Goal: Task Accomplishment & Management: Use online tool/utility

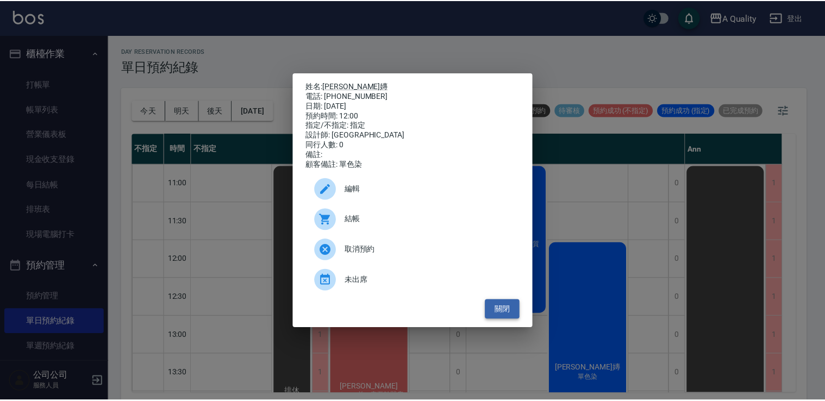
scroll to position [54, 0]
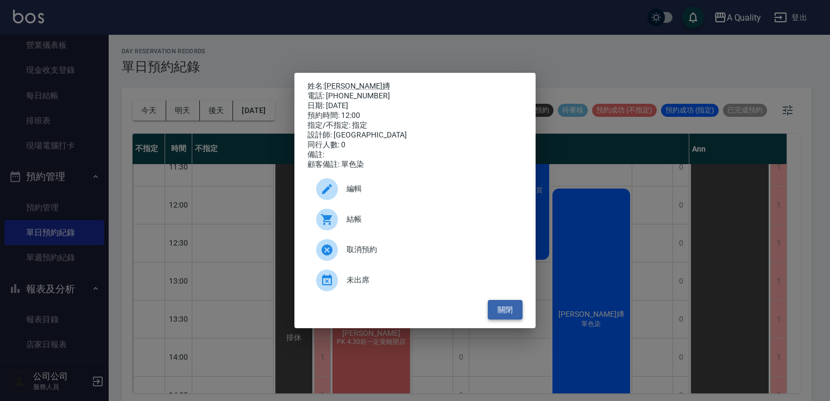
click at [500, 320] on button "關閉" at bounding box center [505, 310] width 35 height 20
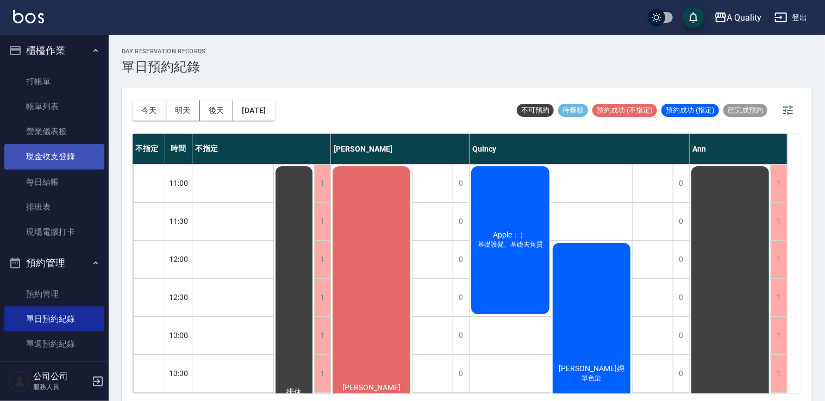
scroll to position [0, 0]
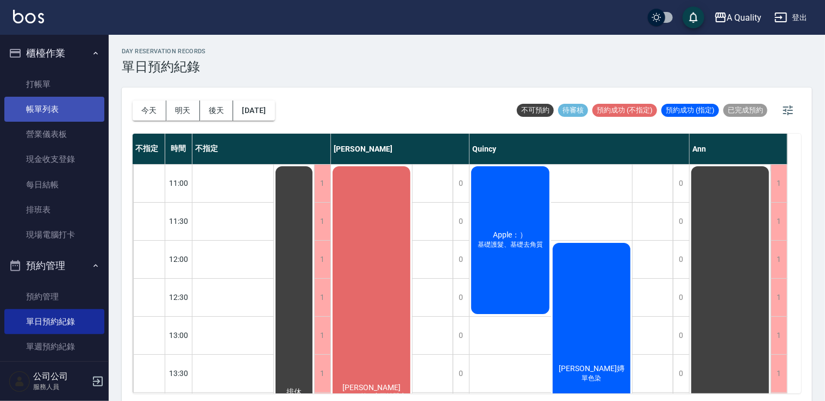
click at [50, 108] on link "帳單列表" at bounding box center [54, 109] width 100 height 25
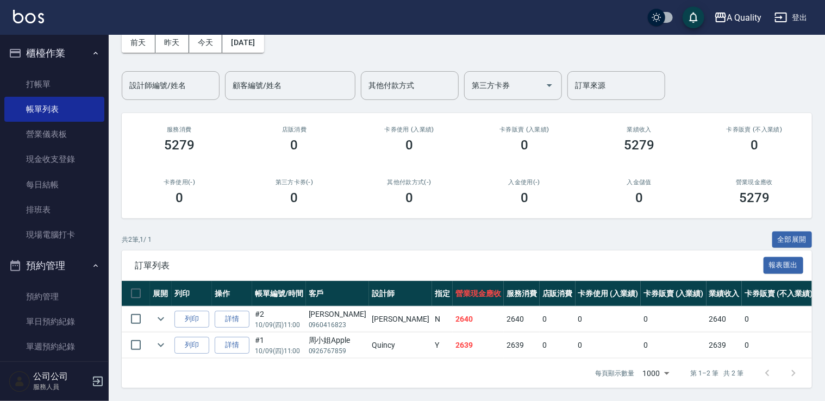
scroll to position [62, 0]
click at [228, 311] on link "詳情" at bounding box center [232, 319] width 35 height 17
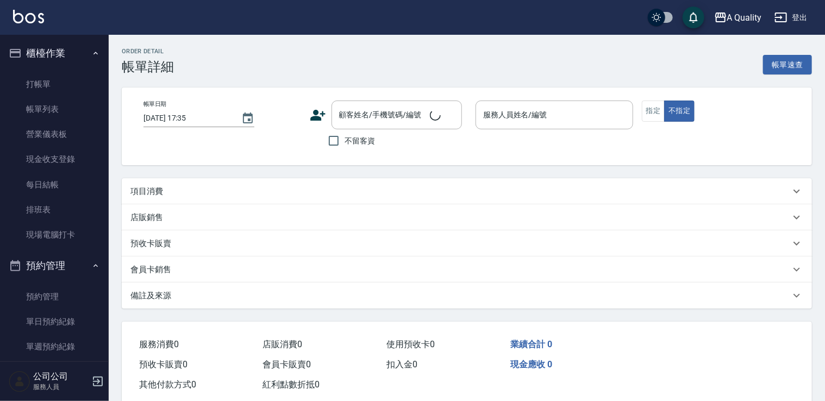
type input "2025/10/09 11:00"
type input "Taylor(無代號)"
type input "PK 4.30前一定要離開店"
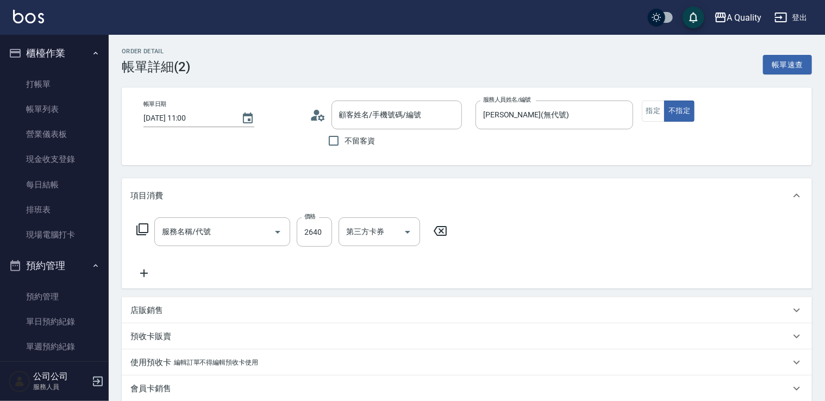
type input "林佳瑩/0960416823/null"
type input "燙髮(301)"
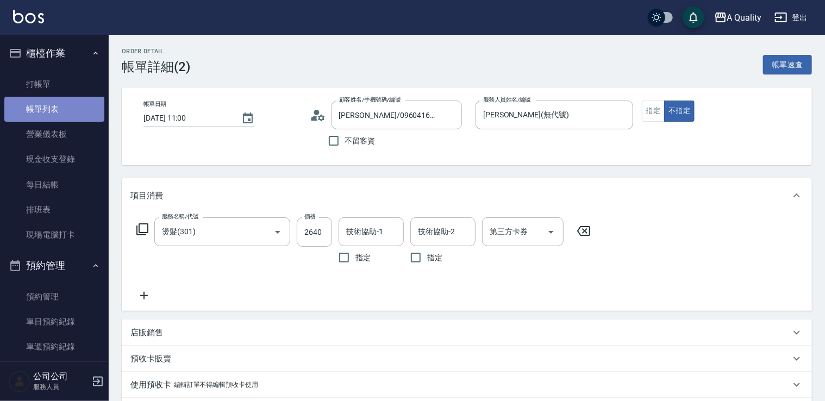
click at [54, 108] on link "帳單列表" at bounding box center [54, 109] width 100 height 25
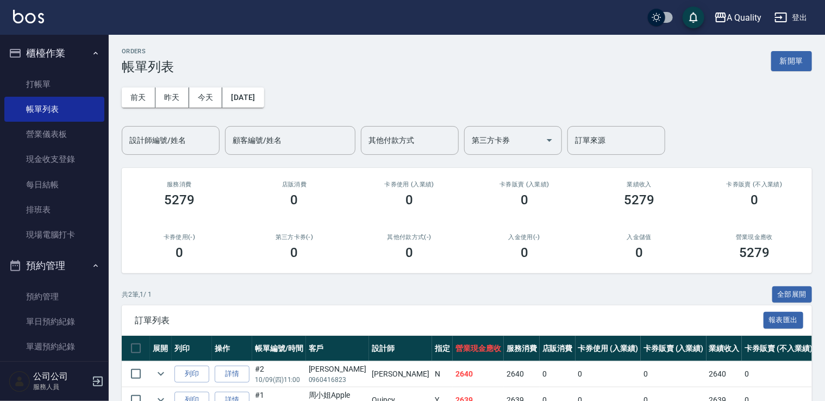
scroll to position [54, 0]
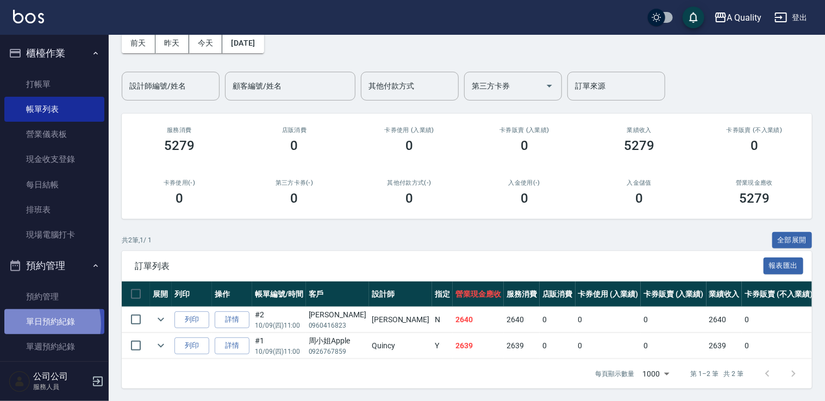
click at [36, 324] on link "單日預約紀錄" at bounding box center [54, 321] width 100 height 25
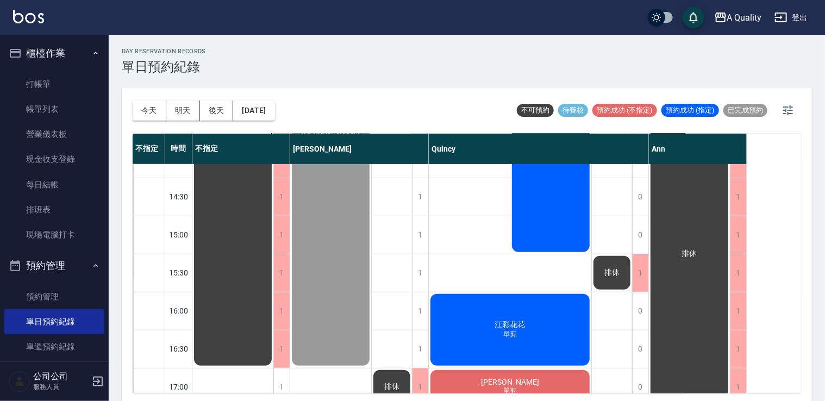
scroll to position [272, 0]
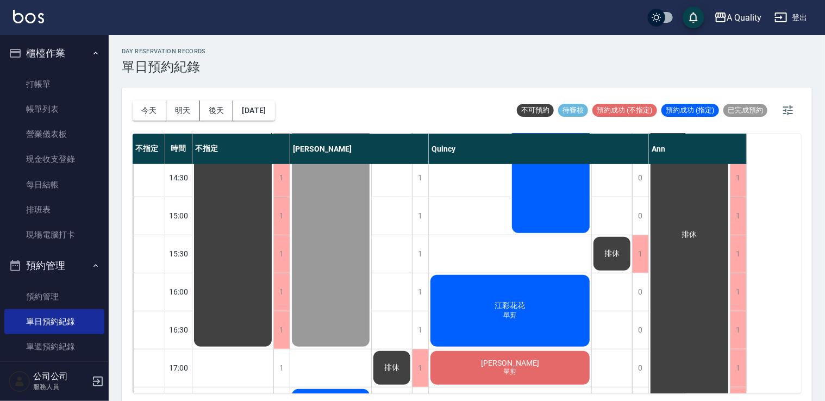
click at [471, 278] on div "江彩花花 單剪" at bounding box center [510, 310] width 162 height 75
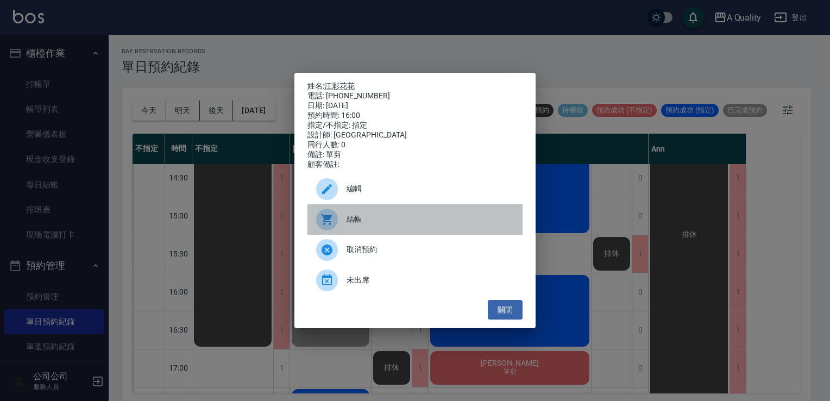
click at [376, 220] on span "結帳" at bounding box center [430, 218] width 167 height 11
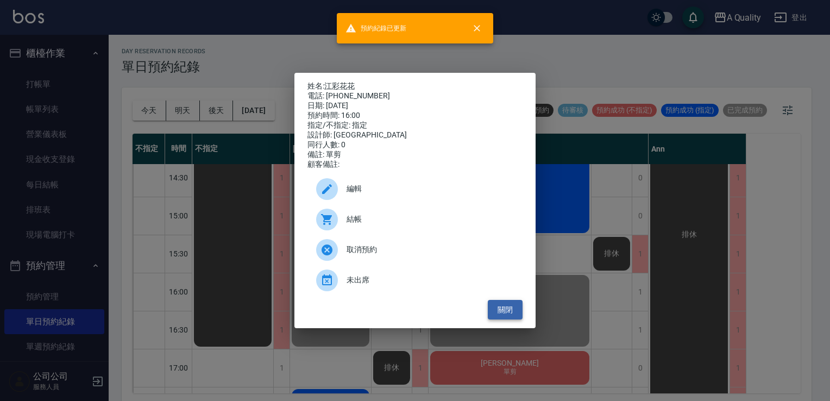
click at [503, 318] on button "關閉" at bounding box center [505, 310] width 35 height 20
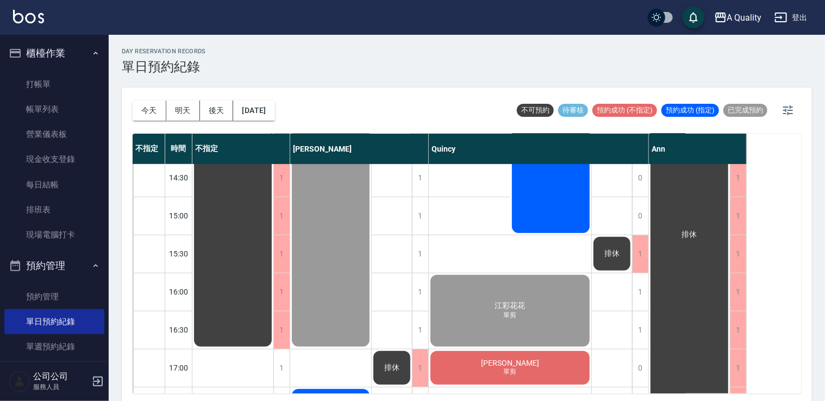
scroll to position [380, 0]
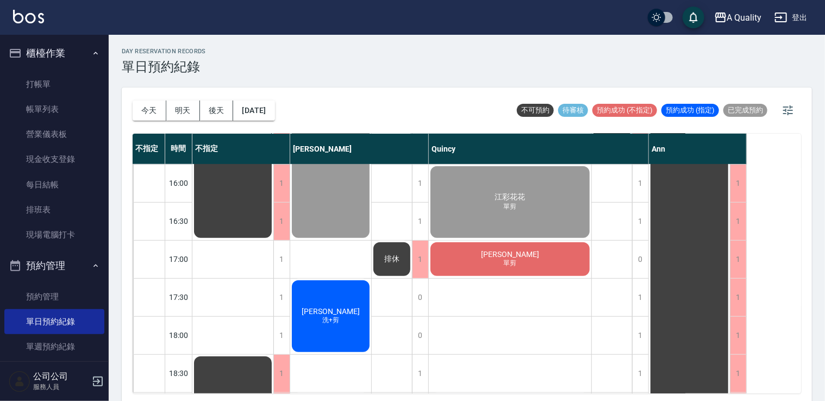
click at [537, 254] on div "吳佳縉 單剪" at bounding box center [510, 259] width 162 height 37
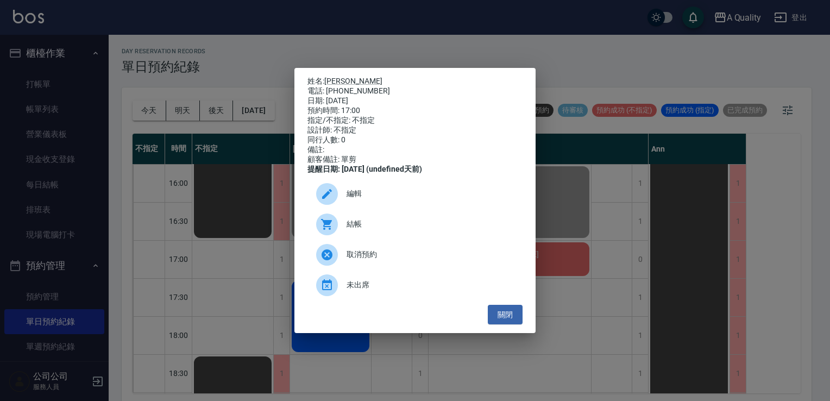
click at [412, 225] on span "結帳" at bounding box center [430, 223] width 167 height 11
click at [505, 318] on button "關閉" at bounding box center [505, 315] width 35 height 20
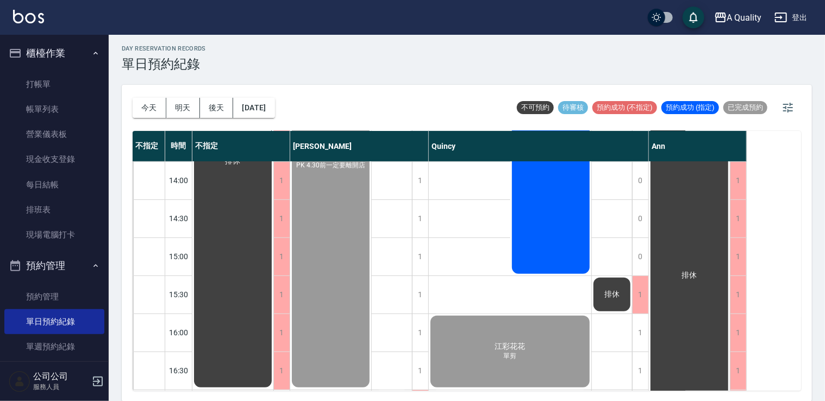
scroll to position [83, 0]
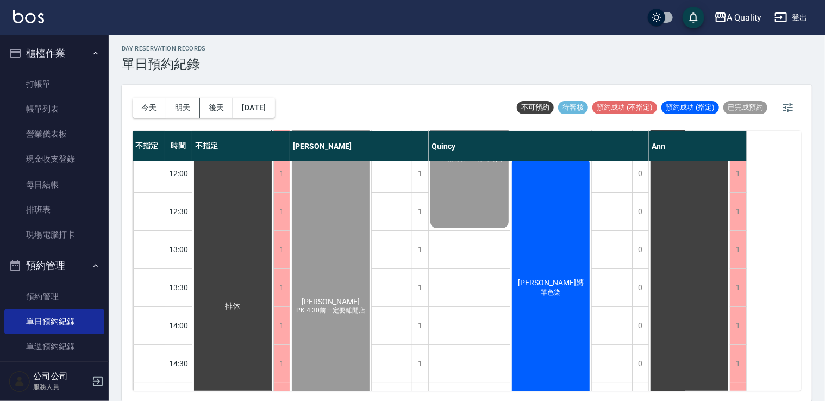
click at [530, 263] on div "Sunnie 子嫥 單色染" at bounding box center [550, 287] width 81 height 265
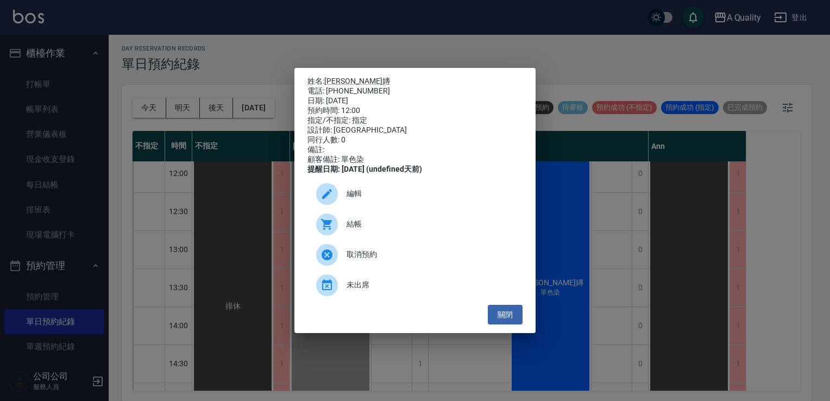
click at [426, 230] on span "結帳" at bounding box center [430, 223] width 167 height 11
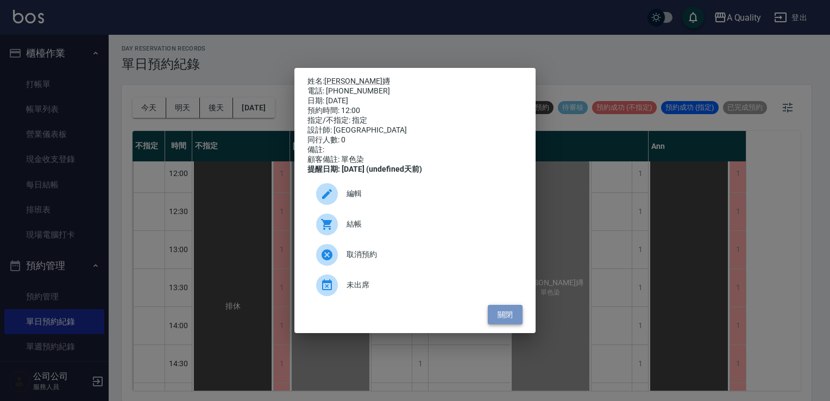
drag, startPoint x: 515, startPoint y: 318, endPoint x: 511, endPoint y: 314, distance: 6.5
click at [513, 317] on button "關閉" at bounding box center [505, 315] width 35 height 20
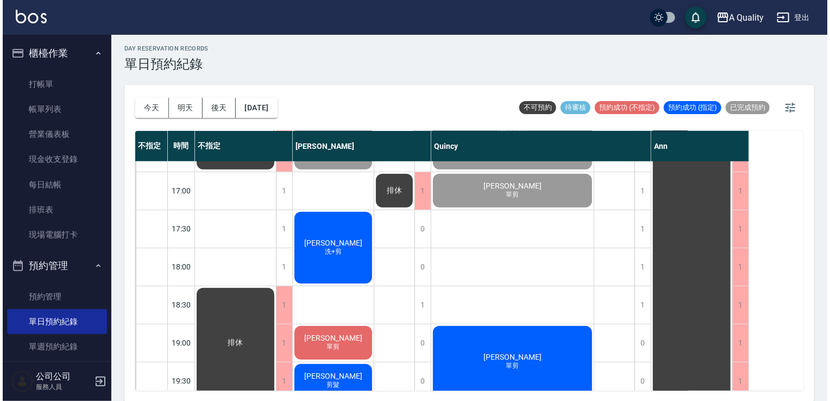
scroll to position [463, 0]
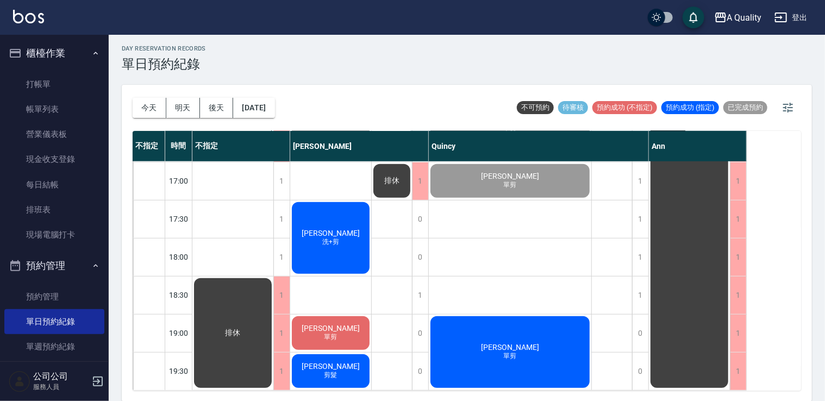
click at [335, 237] on span "洗+剪" at bounding box center [330, 241] width 21 height 9
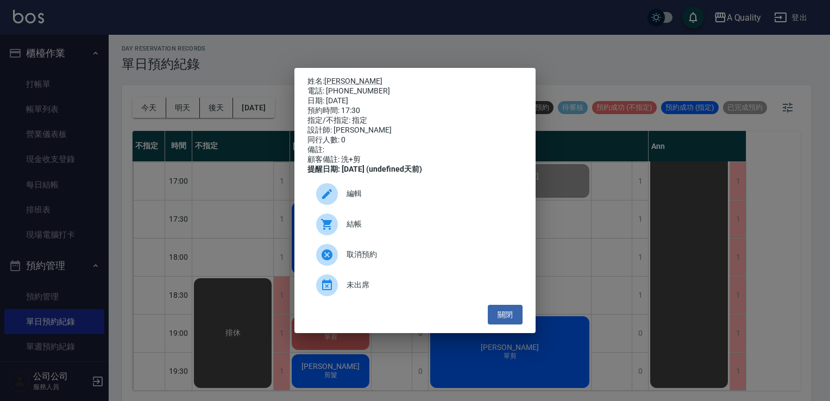
click at [361, 230] on span "結帳" at bounding box center [430, 223] width 167 height 11
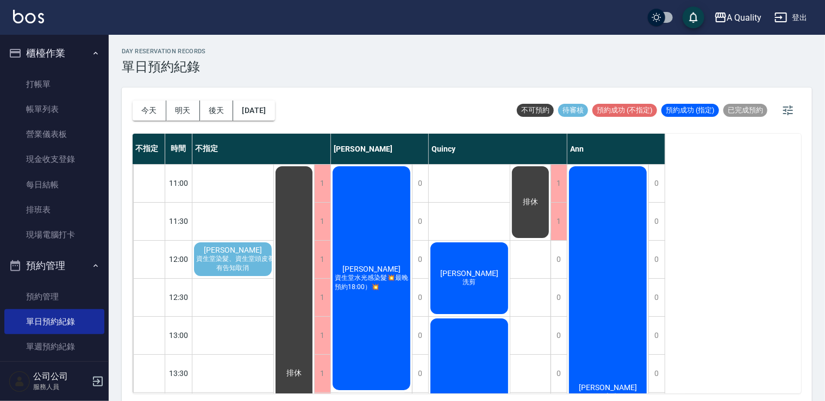
scroll to position [54, 0]
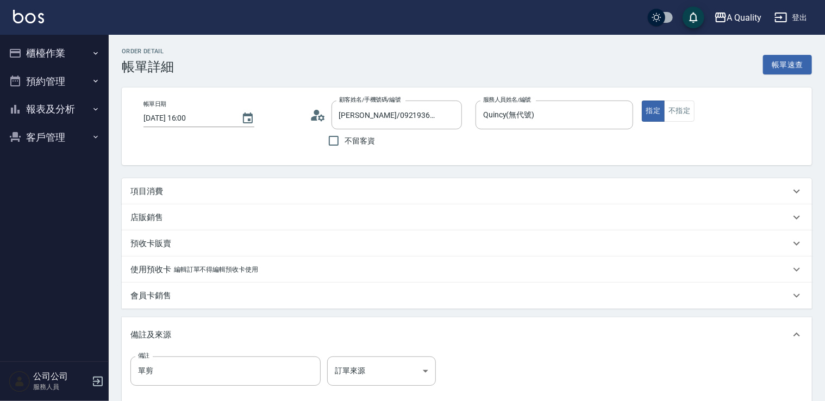
click at [154, 193] on p "項目消費" at bounding box center [146, 191] width 33 height 11
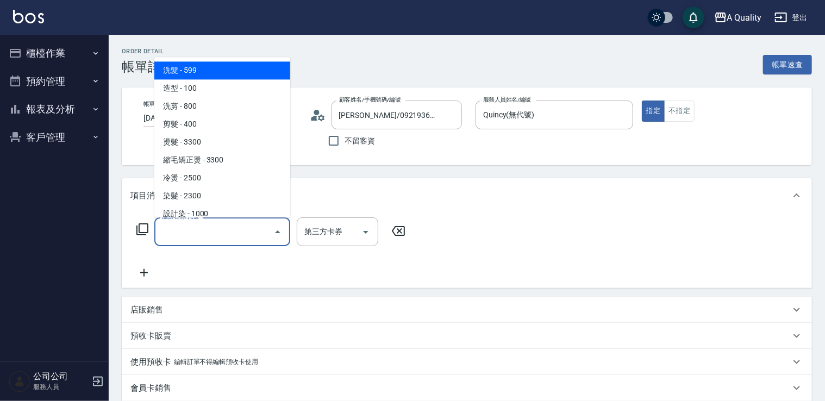
click at [180, 224] on input "服務名稱/代號" at bounding box center [214, 231] width 110 height 19
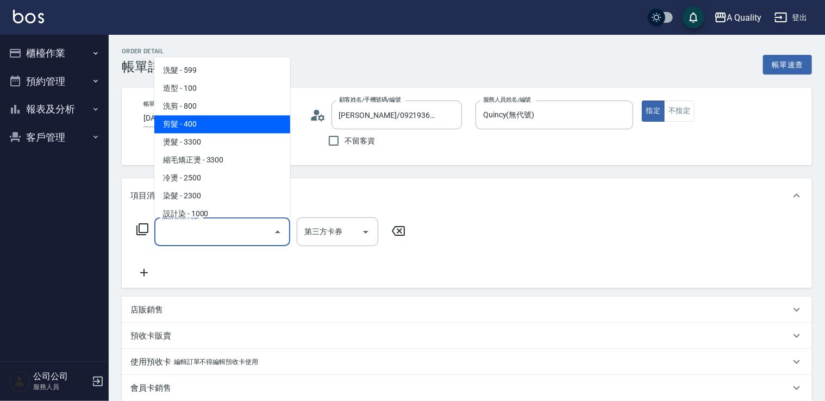
click at [202, 122] on span "剪髮 - 400" at bounding box center [222, 124] width 136 height 18
type input "剪髮(201)"
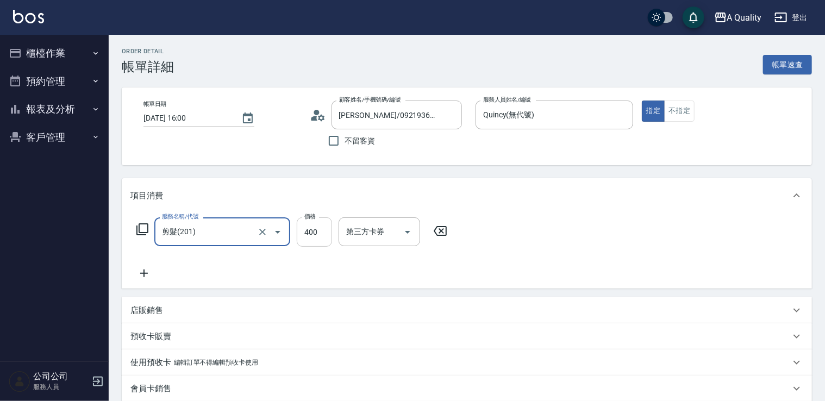
click at [321, 233] on input "400" at bounding box center [314, 231] width 35 height 29
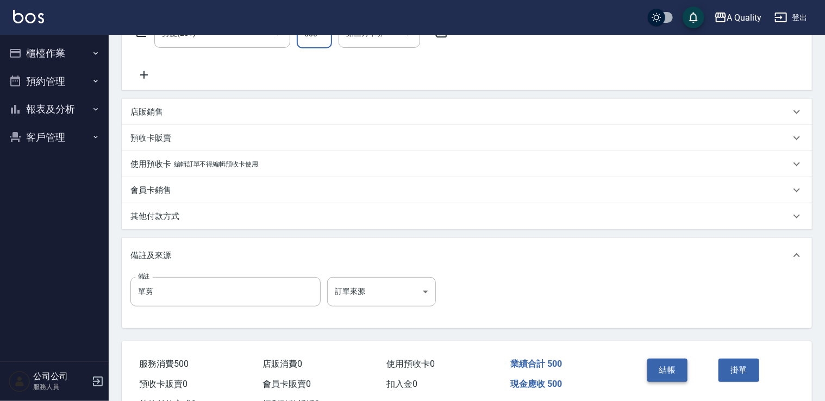
scroll to position [217, 0]
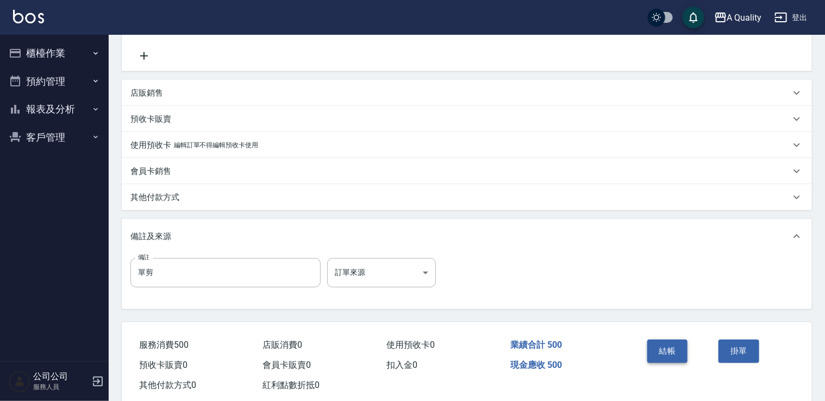
type input "500"
click at [660, 350] on button "結帳" at bounding box center [667, 350] width 41 height 23
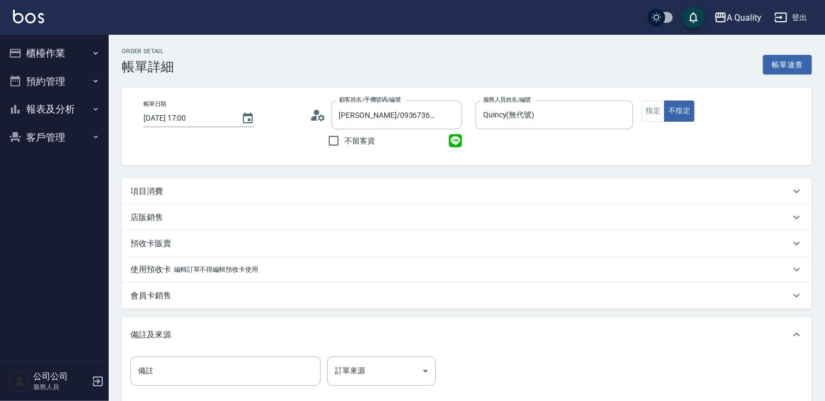
click at [154, 192] on p "項目消費" at bounding box center [146, 191] width 33 height 11
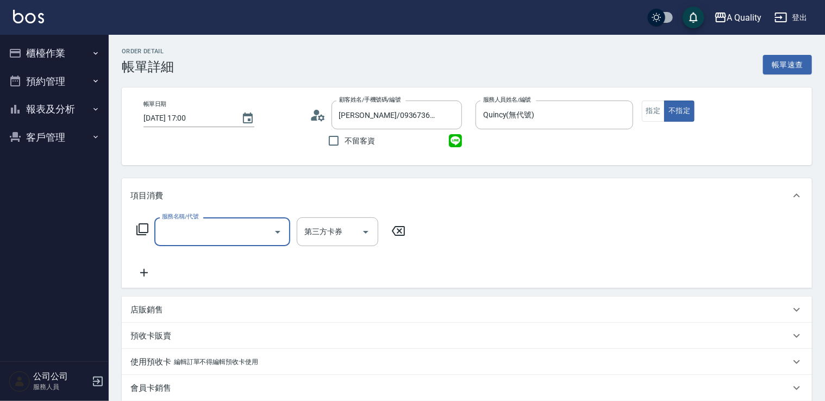
click at [204, 244] on div "服務名稱/代號" at bounding box center [222, 231] width 136 height 29
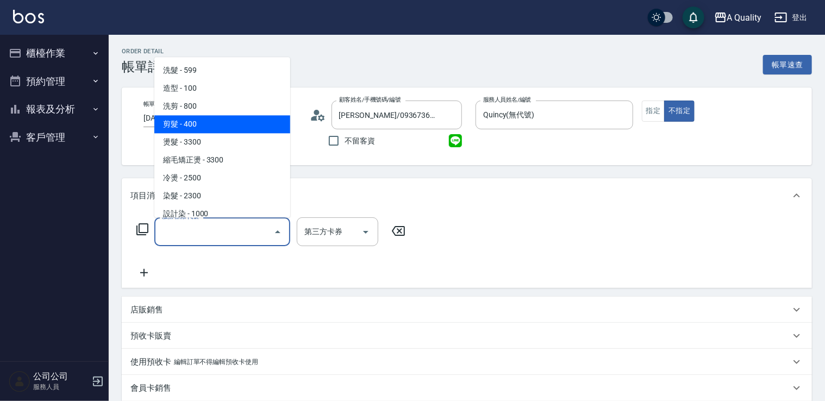
click at [228, 119] on span "剪髮 - 400" at bounding box center [222, 124] width 136 height 18
type input "剪髮(201)"
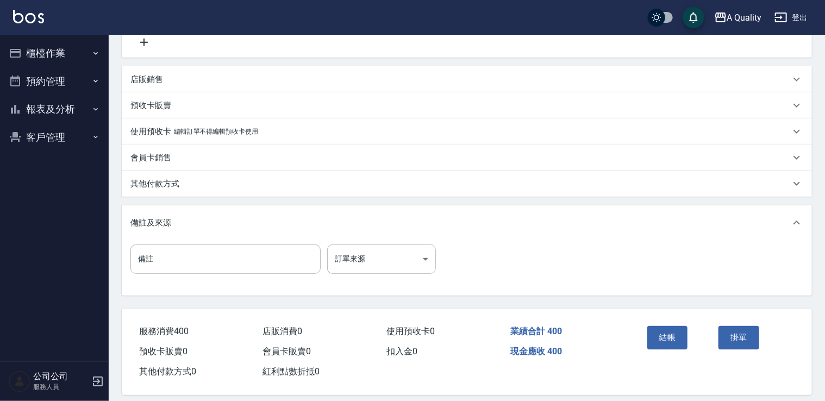
scroll to position [241, 0]
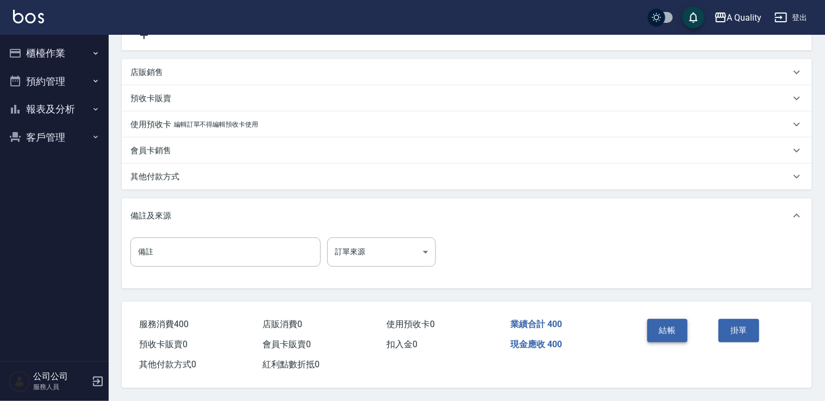
click at [661, 331] on button "結帳" at bounding box center [667, 330] width 41 height 23
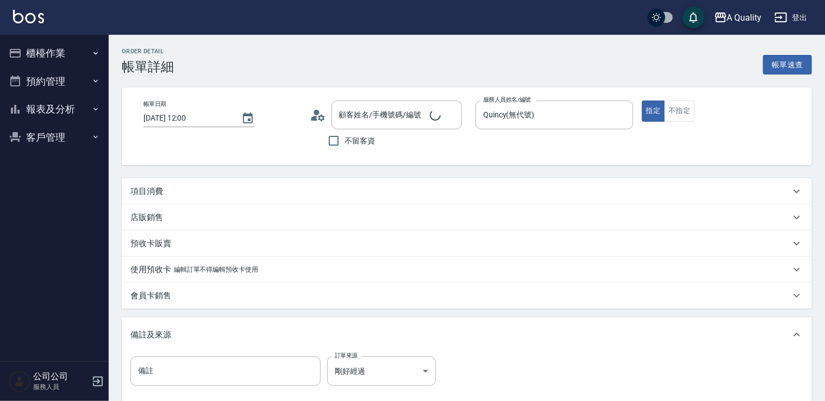
type input "[PERSON_NAME]嫥/0983860157/null"
click at [149, 194] on p "項目消費" at bounding box center [146, 191] width 33 height 11
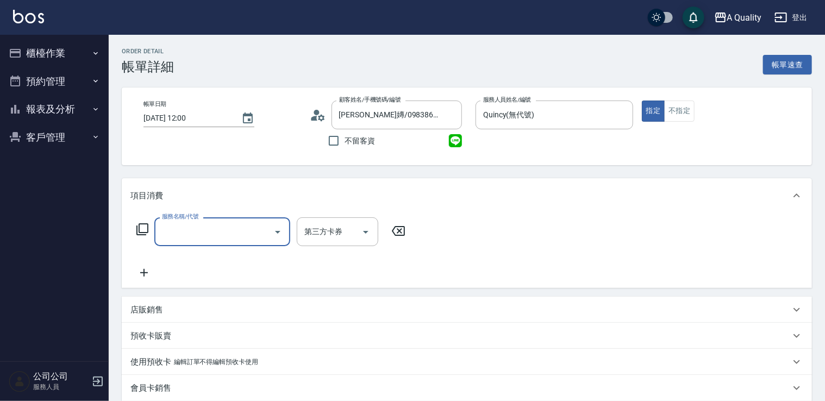
click at [256, 225] on input "服務名稱/代號" at bounding box center [214, 231] width 110 height 19
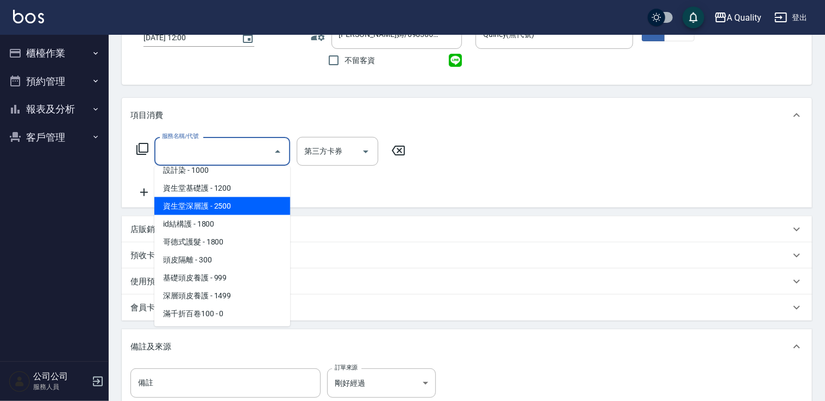
scroll to position [54, 0]
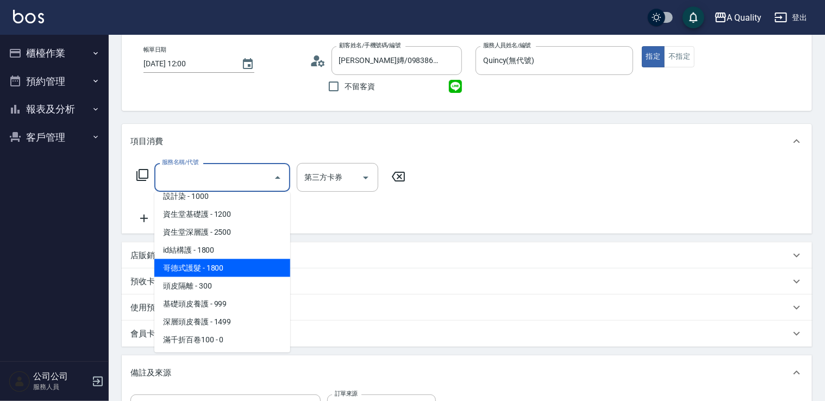
click at [239, 266] on span "哥德式護髮 - 1800" at bounding box center [222, 268] width 136 height 18
type input "哥德式護髮(504)"
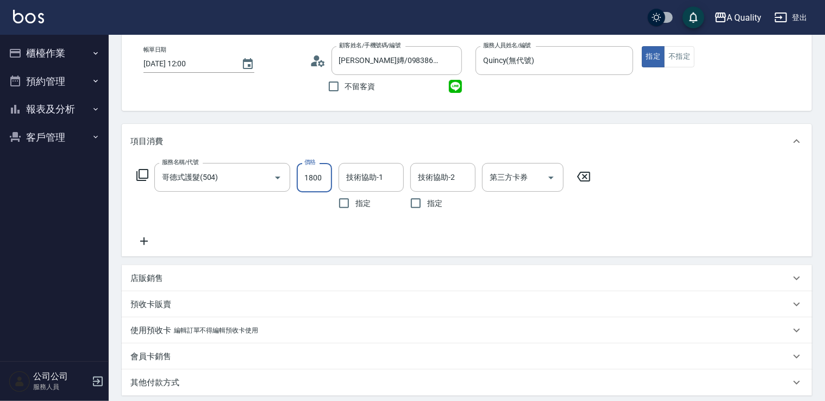
click at [321, 175] on input "1800" at bounding box center [314, 177] width 35 height 29
type input "1440"
click at [139, 242] on icon at bounding box center [143, 241] width 27 height 13
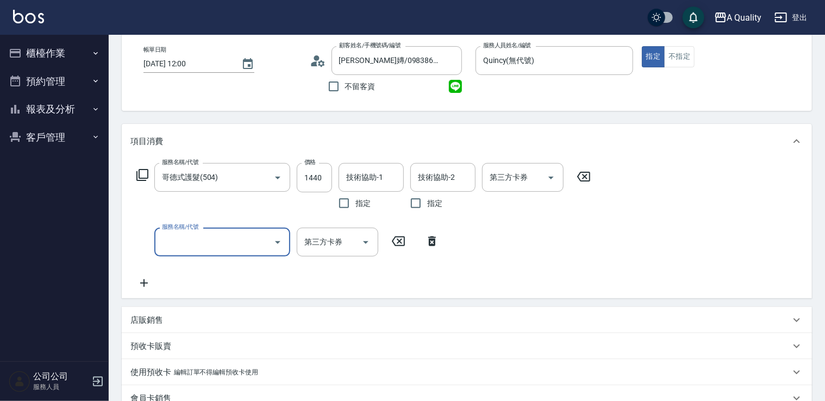
click at [162, 242] on input "服務名稱/代號" at bounding box center [214, 241] width 110 height 19
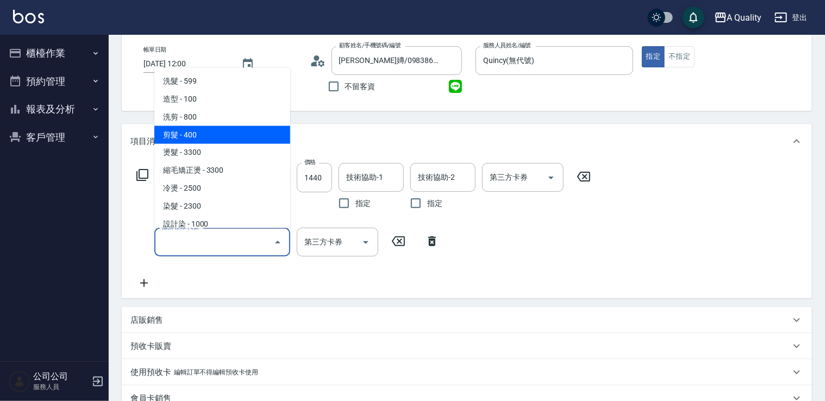
click at [194, 135] on span "剪髮 - 400" at bounding box center [222, 134] width 136 height 18
type input "剪髮(201)"
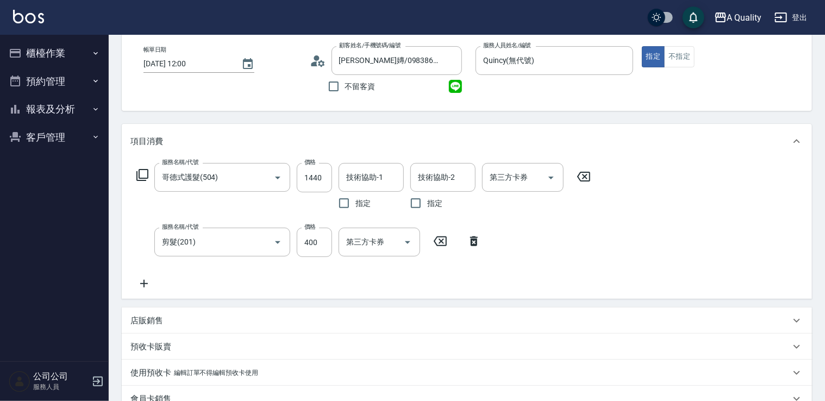
click at [141, 284] on icon at bounding box center [144, 284] width 8 height 8
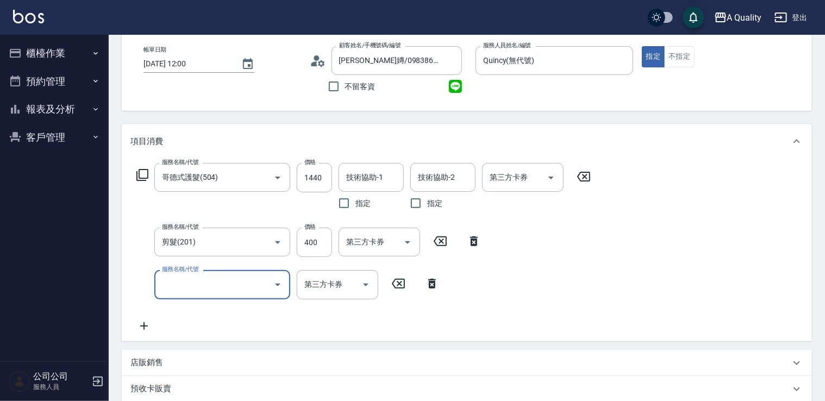
click at [278, 282] on icon "Open" at bounding box center [277, 284] width 13 height 13
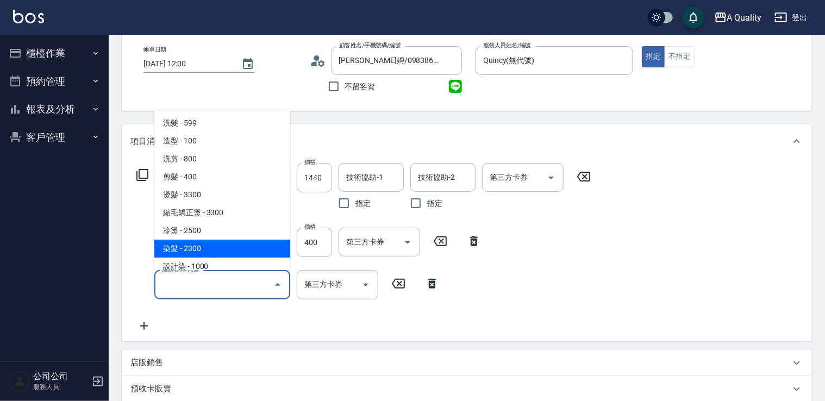
click at [232, 250] on span "染髮 - 2300" at bounding box center [222, 249] width 136 height 18
type input "染髮(401)"
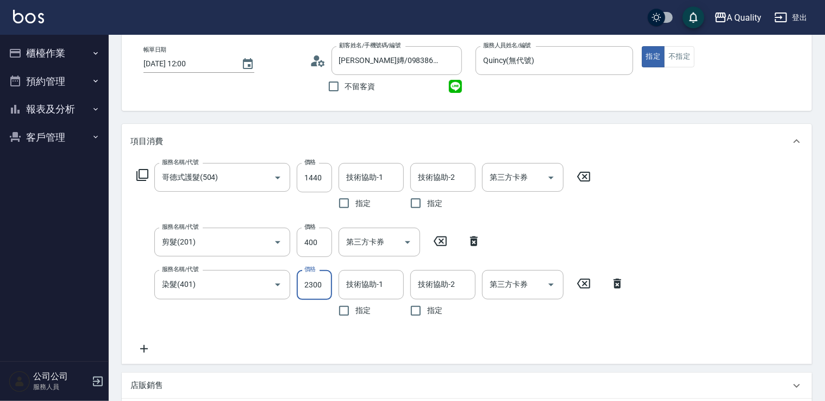
click at [322, 280] on input "2300" at bounding box center [314, 284] width 35 height 29
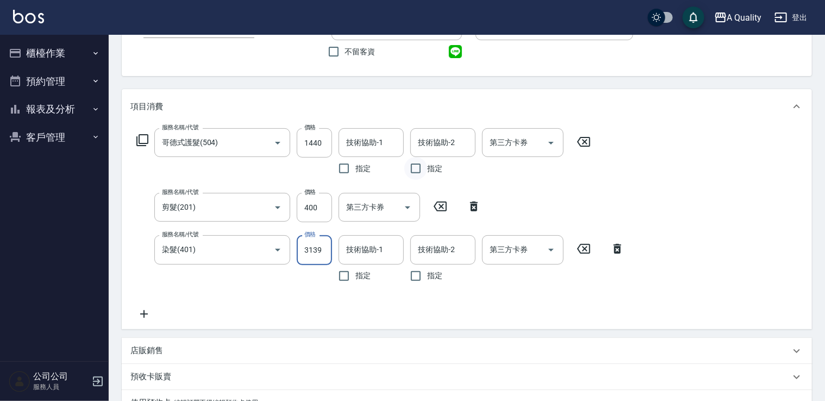
scroll to position [45, 0]
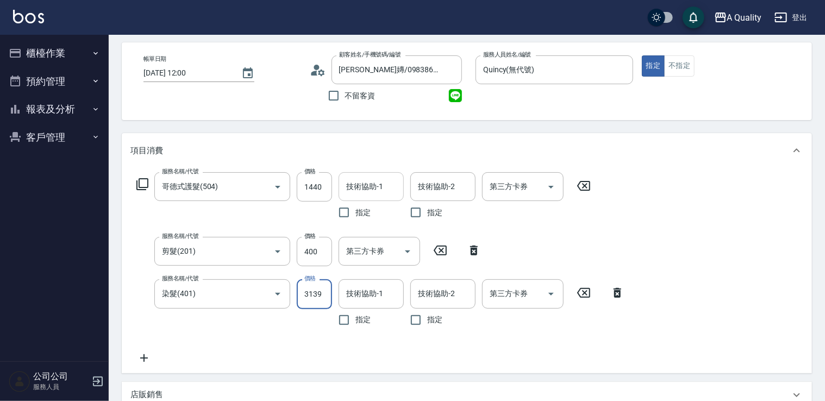
type input "3139"
click at [370, 190] on input "技術協助-1" at bounding box center [370, 186] width 55 height 19
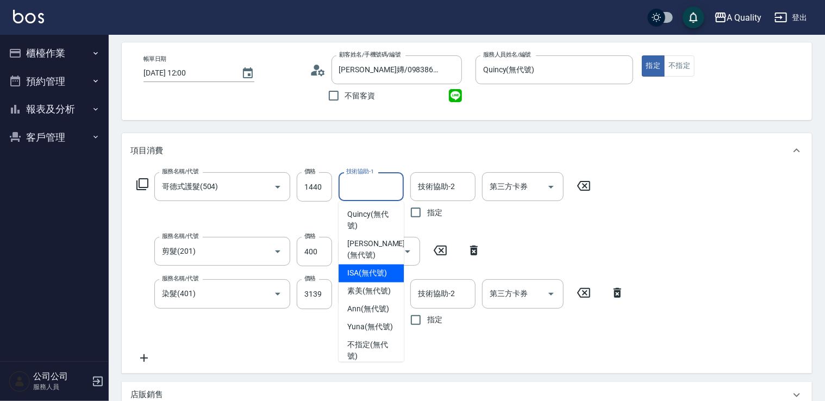
click at [383, 270] on span "ISA (無代號)" at bounding box center [367, 273] width 40 height 11
type input "ISA(無代號)"
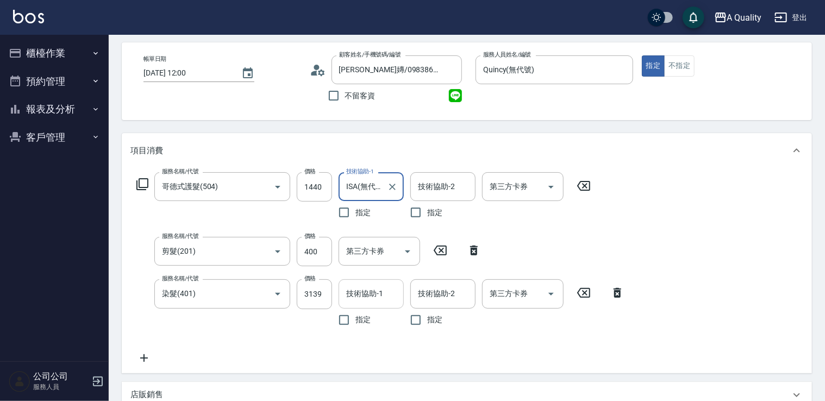
click at [379, 294] on input "技術協助-1" at bounding box center [370, 293] width 55 height 19
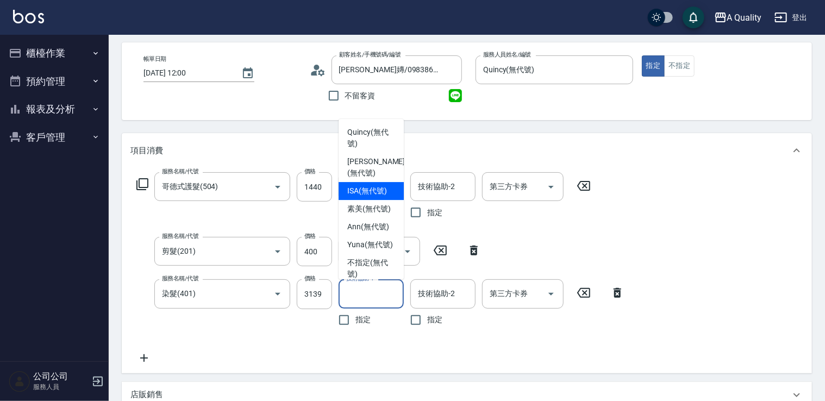
click at [363, 188] on span "ISA (無代號)" at bounding box center [367, 190] width 40 height 11
type input "ISA(無代號)"
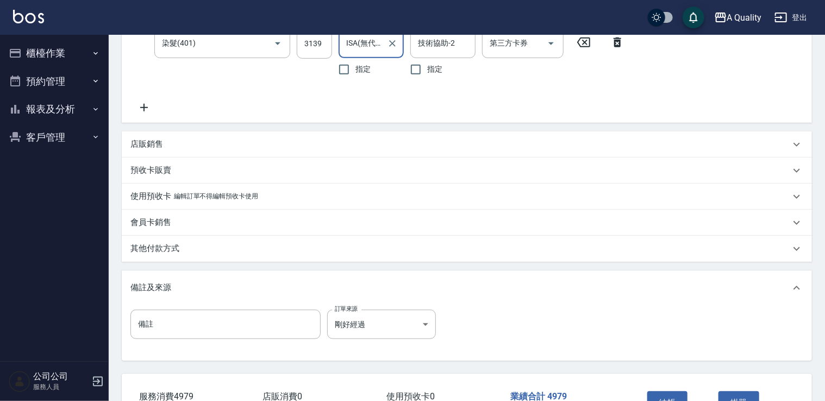
scroll to position [371, 0]
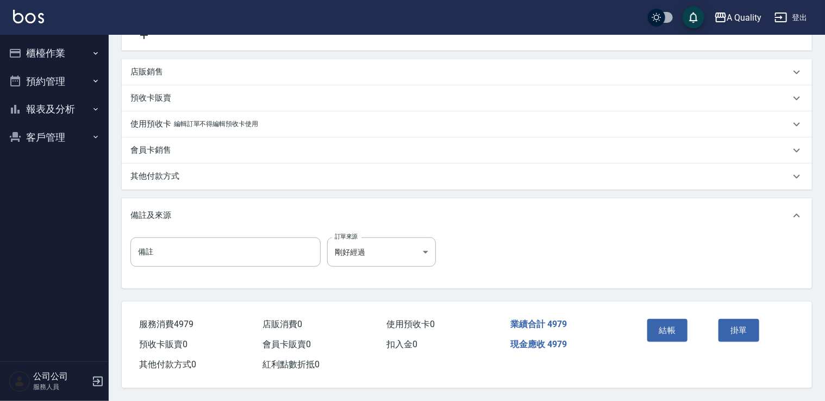
click at [169, 175] on p "其他付款方式" at bounding box center [154, 176] width 49 height 11
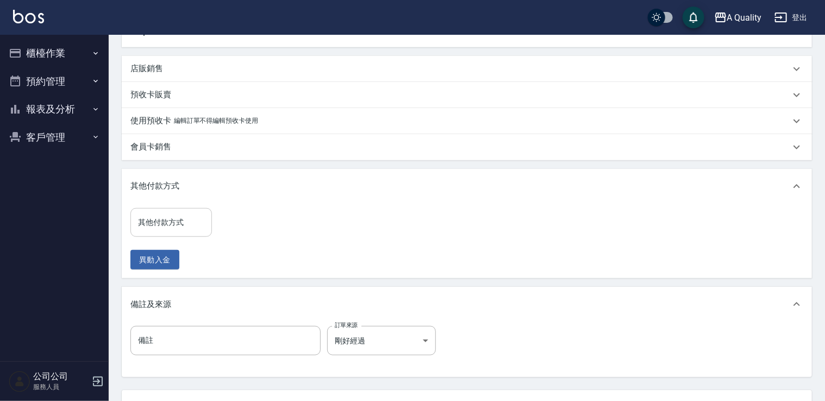
click at [187, 230] on input "其他付款方式" at bounding box center [171, 222] width 72 height 19
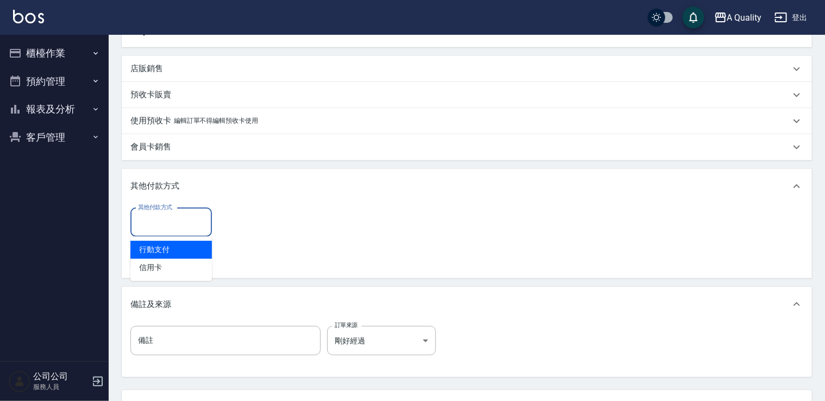
click at [194, 257] on span "行動支付" at bounding box center [170, 250] width 81 height 18
type input "行動支付"
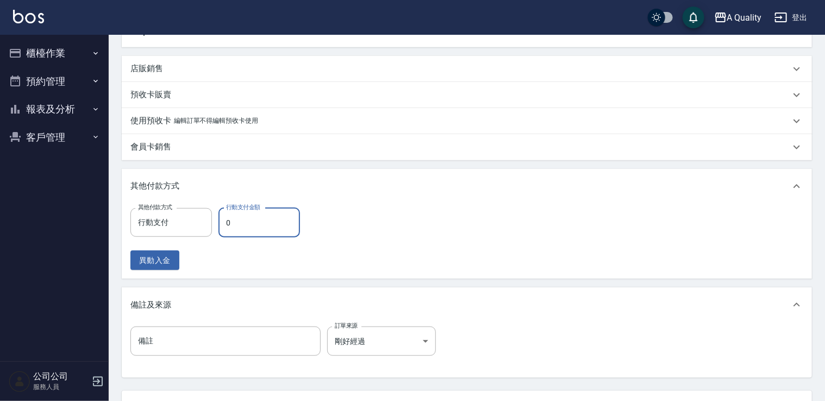
click at [253, 227] on input "0" at bounding box center [258, 222] width 81 height 29
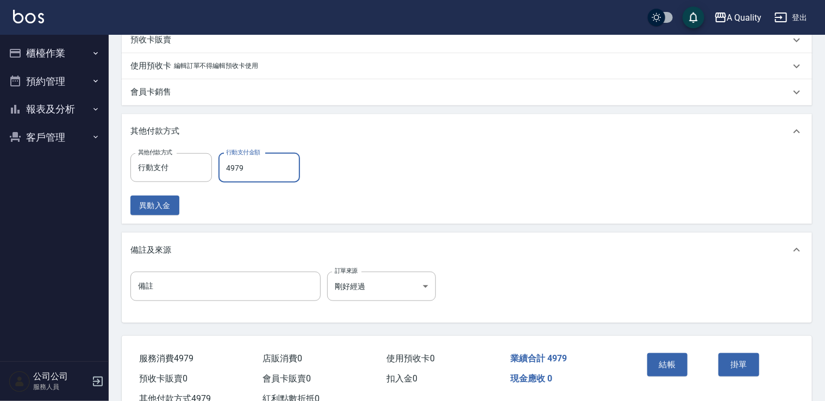
scroll to position [463, 0]
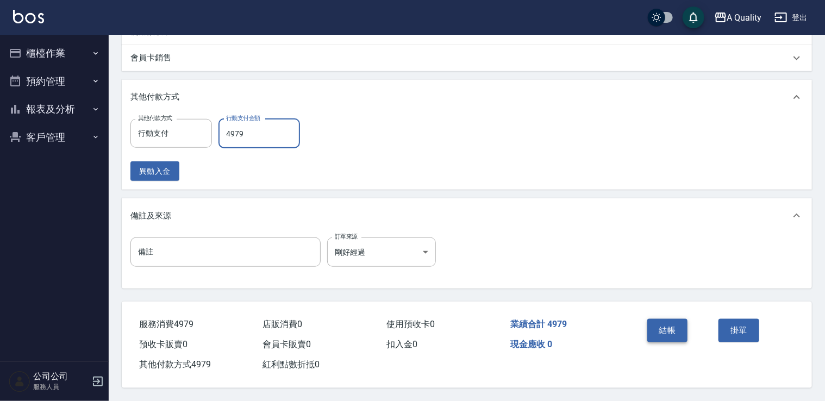
type input "4979"
click at [666, 324] on button "結帳" at bounding box center [667, 330] width 41 height 23
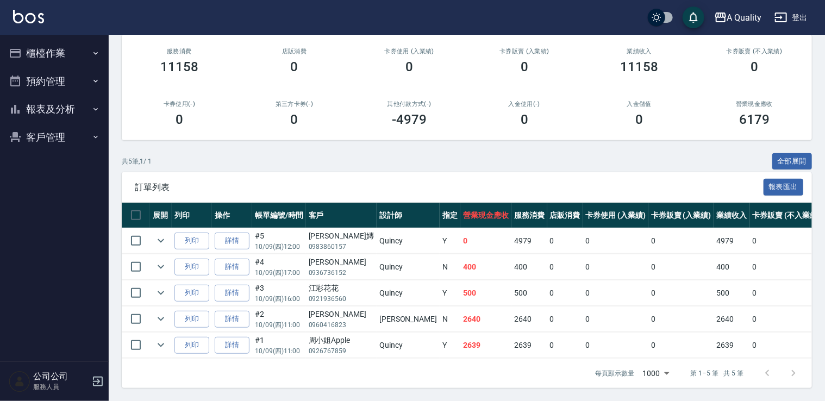
scroll to position [140, 0]
click at [230, 233] on link "詳情" at bounding box center [232, 240] width 35 height 17
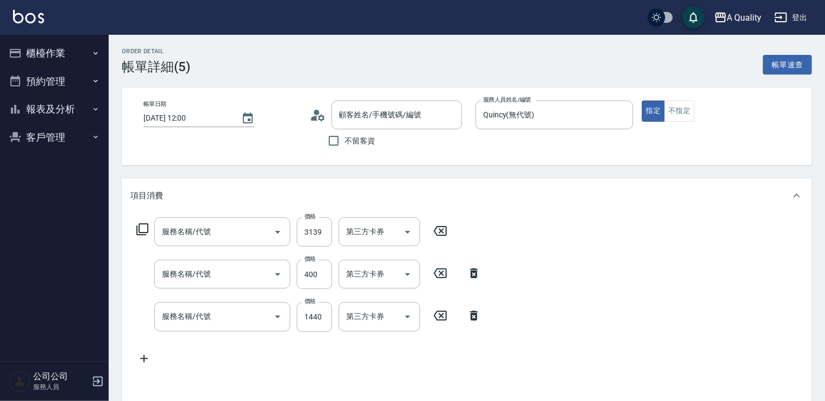
type input "2025/10/09 12:00"
type input "Quincy(無代號)"
type input "剛好經過"
type input "染髮(401)"
type input "剪髮(201)"
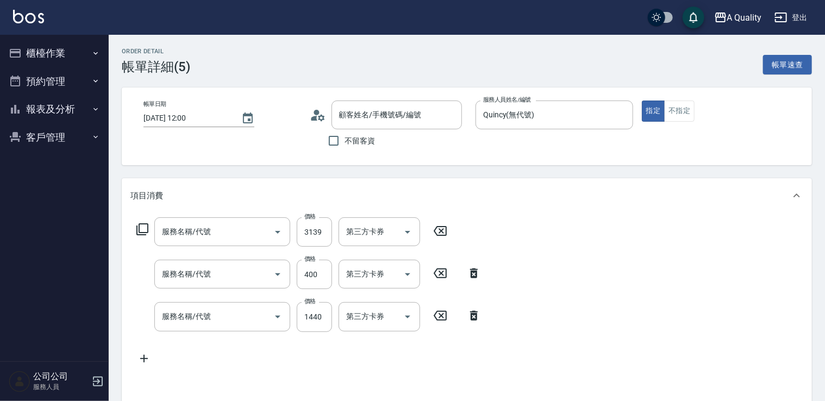
type input "哥德式護髮(504)"
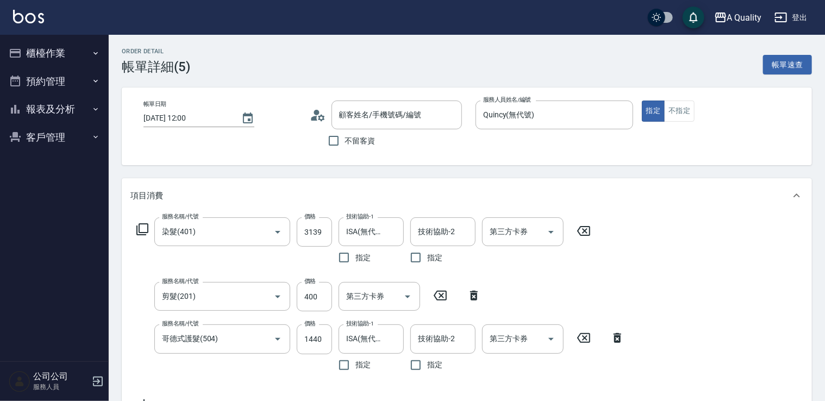
type input "Sunnie 子嫥/0983860157/null"
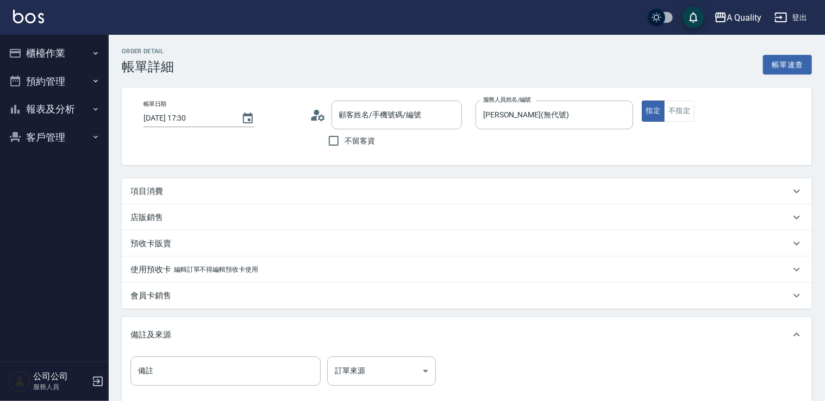
type input "[DATE] 17:30"
type input "[PERSON_NAME](無代號)"
type input "[PERSON_NAME]/0965347135/"
click at [167, 198] on div "項目消費" at bounding box center [467, 191] width 690 height 26
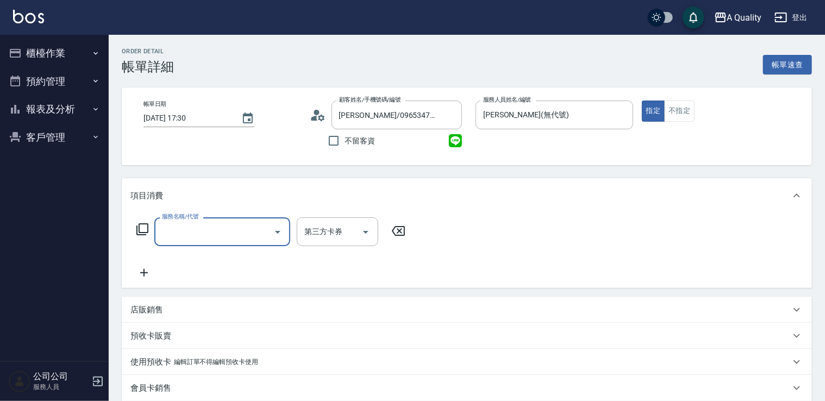
click at [214, 234] on input "服務名稱/代號" at bounding box center [214, 231] width 110 height 19
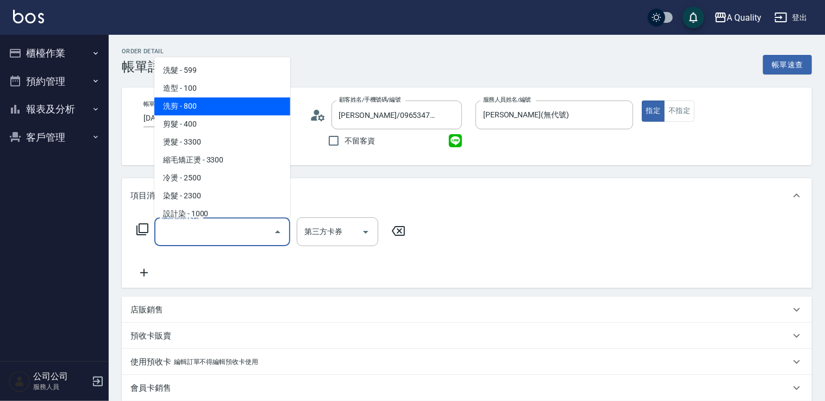
click at [216, 107] on span "洗剪 - 800" at bounding box center [222, 106] width 136 height 18
type input "洗剪(103)"
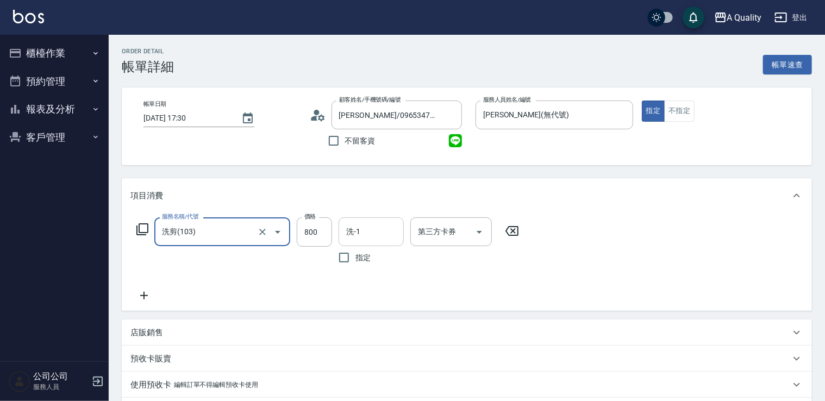
click at [372, 225] on input "洗-1" at bounding box center [370, 231] width 55 height 19
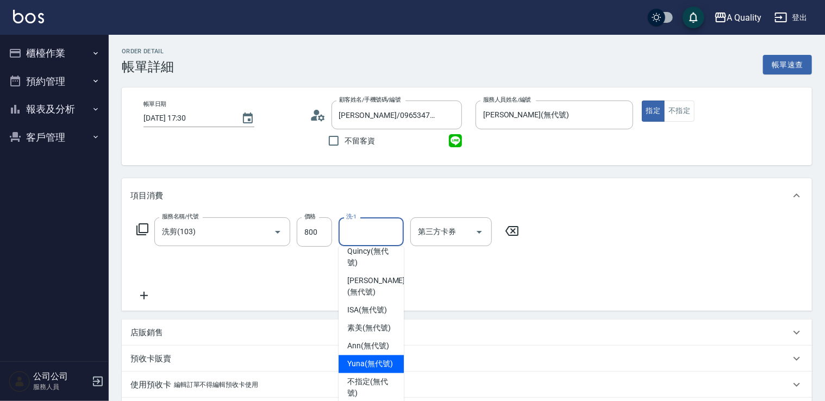
scroll to position [109, 0]
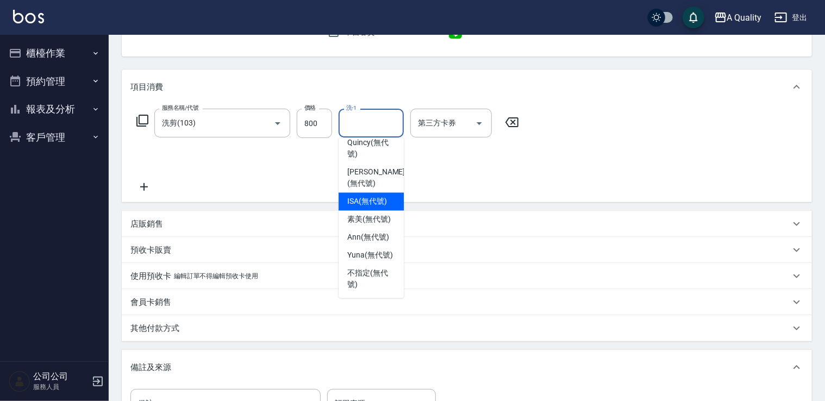
click at [375, 196] on span "ISA (無代號)" at bounding box center [367, 201] width 40 height 11
type input "ISA(無代號)"
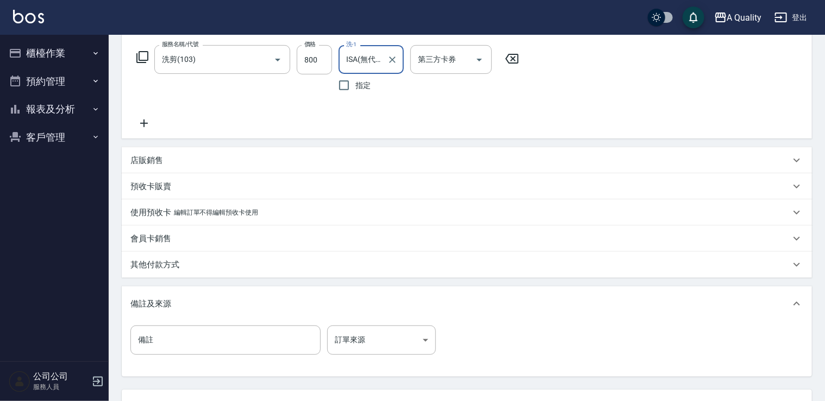
scroll to position [263, 0]
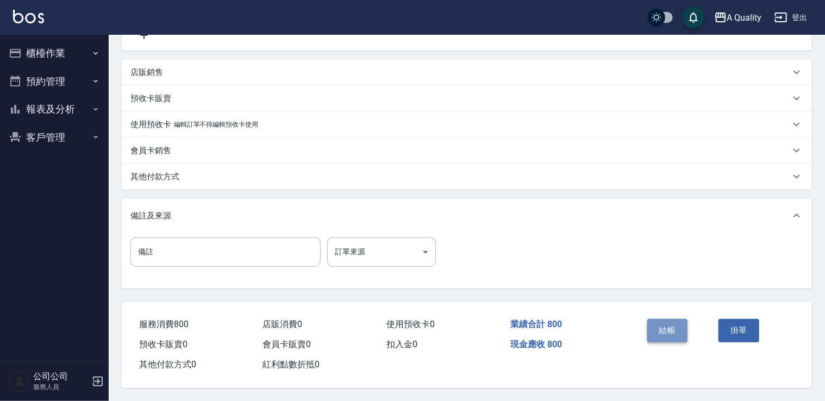
click at [663, 338] on button "結帳" at bounding box center [667, 330] width 41 height 23
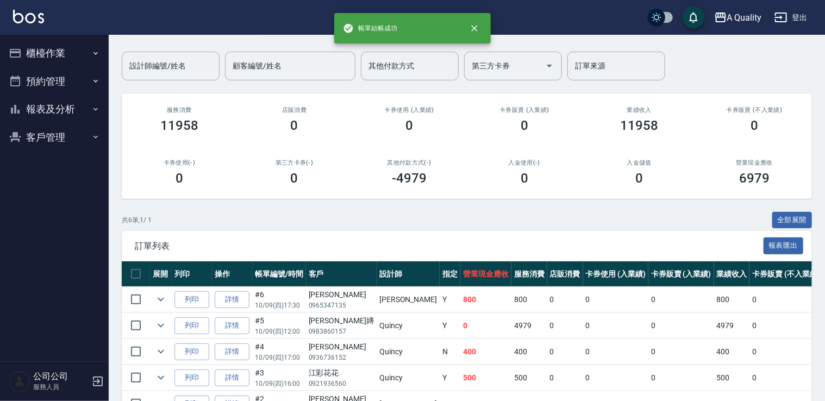
scroll to position [163, 0]
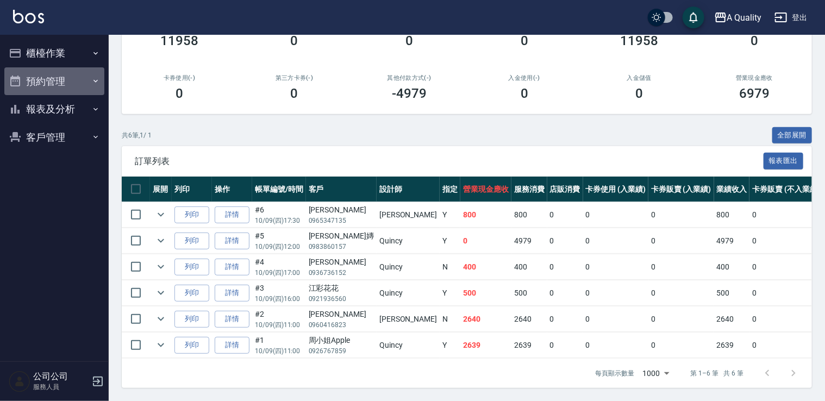
click at [74, 79] on button "預約管理" at bounding box center [54, 81] width 100 height 28
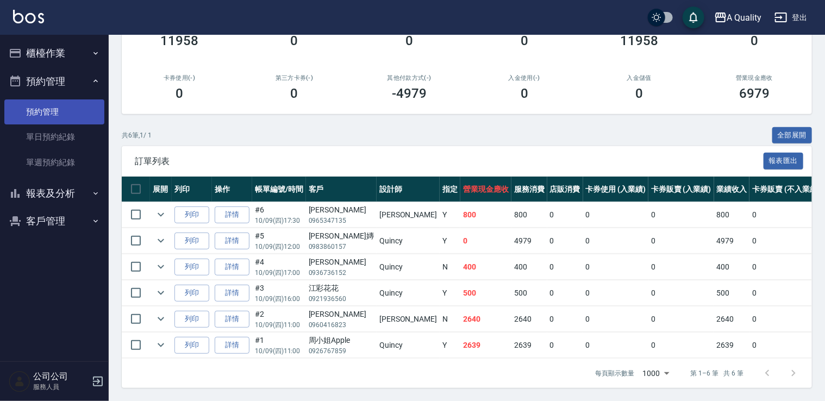
click at [70, 123] on link "預約管理" at bounding box center [54, 111] width 100 height 25
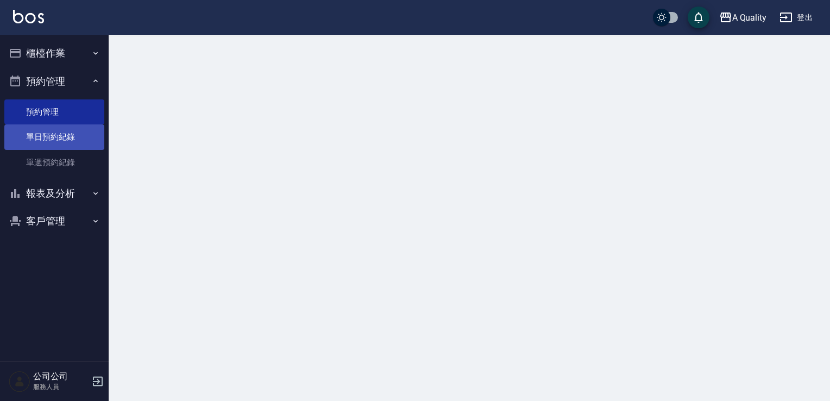
click at [70, 134] on link "單日預約紀錄" at bounding box center [54, 136] width 100 height 25
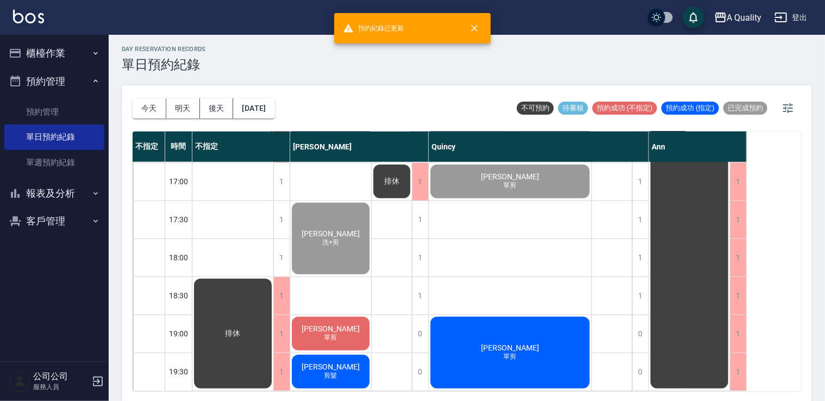
scroll to position [3, 0]
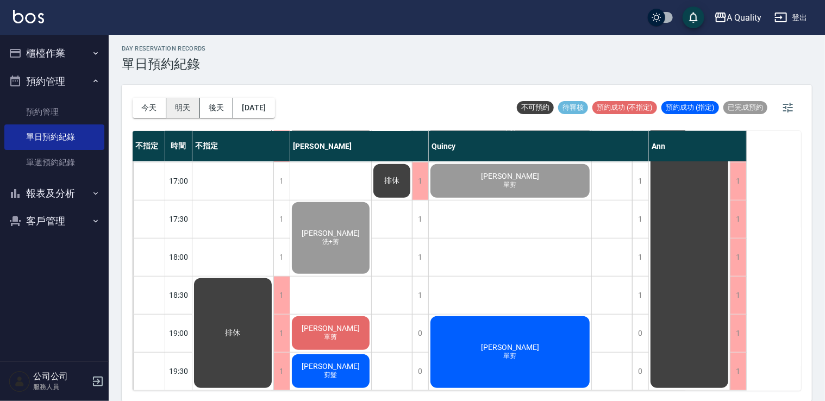
click at [170, 107] on button "明天" at bounding box center [183, 108] width 34 height 20
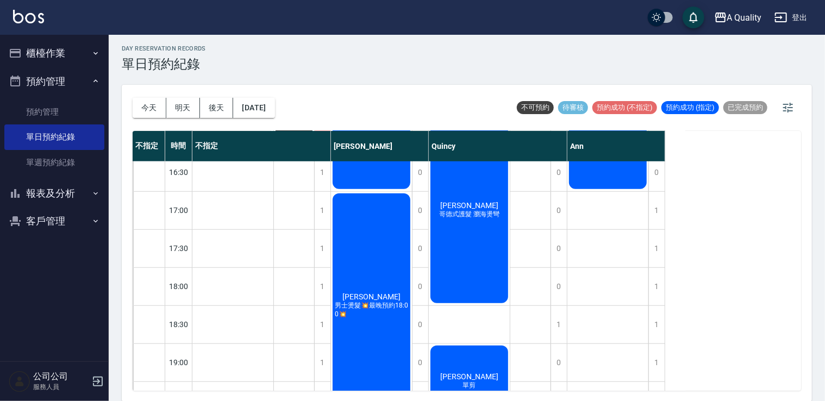
scroll to position [409, 0]
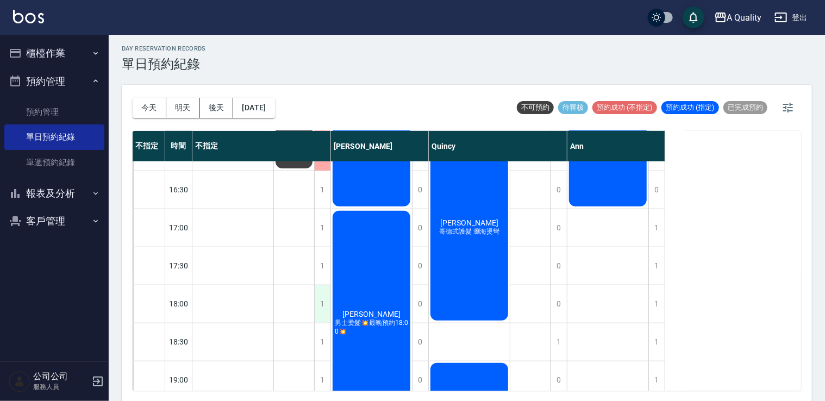
click at [325, 306] on div "1" at bounding box center [322, 303] width 16 height 37
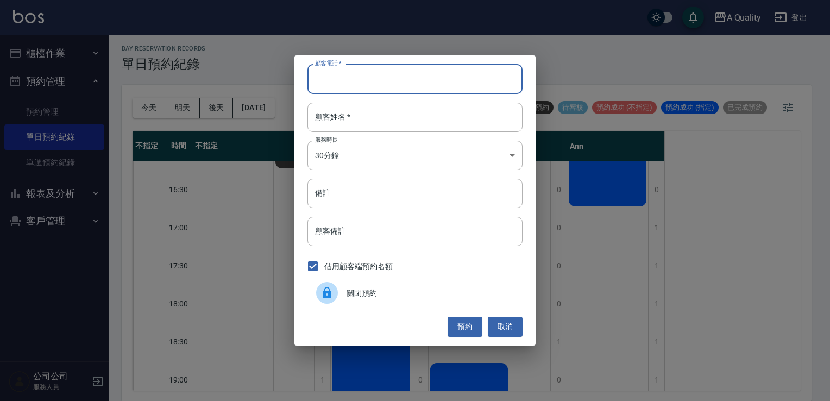
click at [431, 70] on input "顧客電話   *" at bounding box center [414, 78] width 215 height 29
type input "0921802343"
click at [360, 193] on input "備註" at bounding box center [414, 193] width 215 height 29
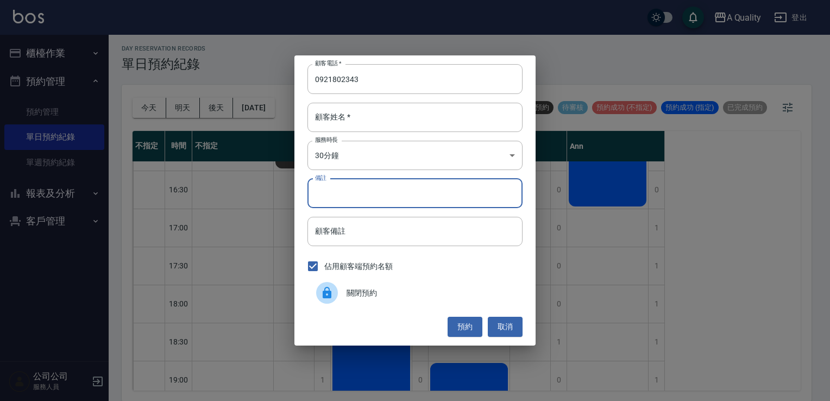
click at [335, 194] on input "備註" at bounding box center [414, 193] width 215 height 29
type input "ㄏ"
type input "sc"
click at [467, 329] on button "預約" at bounding box center [465, 327] width 35 height 20
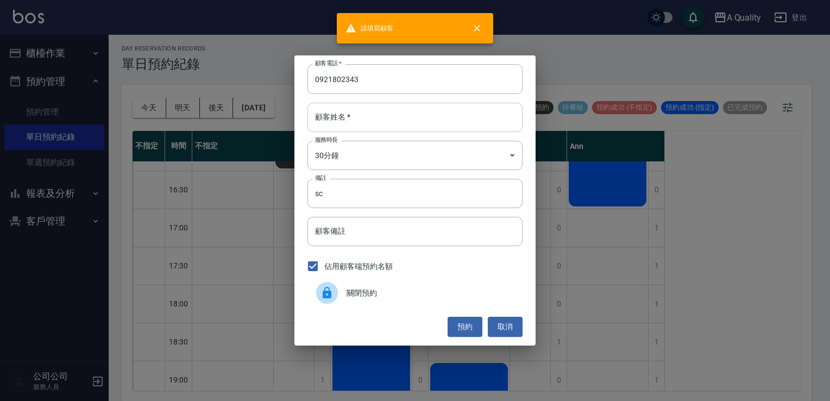
click at [372, 115] on input "顧客姓名   *" at bounding box center [414, 117] width 215 height 29
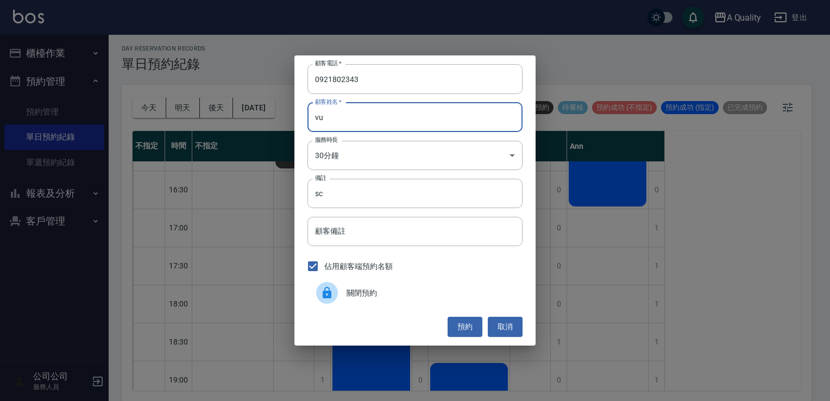
type input "v"
type input "謝"
click at [463, 325] on button "預約" at bounding box center [465, 327] width 35 height 20
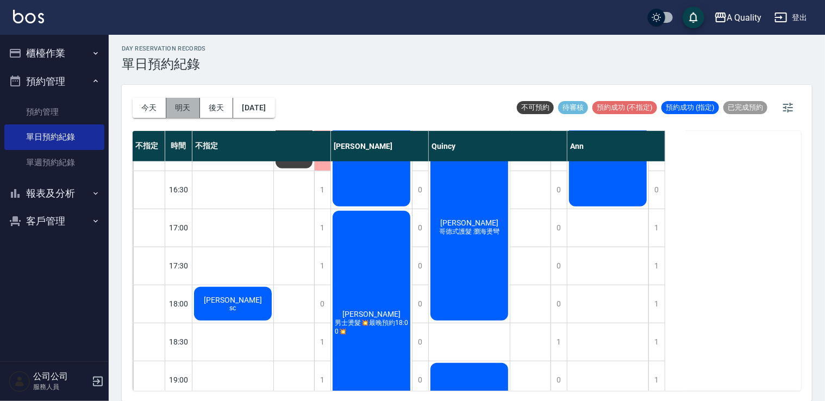
click at [193, 109] on button "明天" at bounding box center [183, 108] width 34 height 20
click at [240, 312] on div "謝孟哲 sc" at bounding box center [232, 303] width 81 height 37
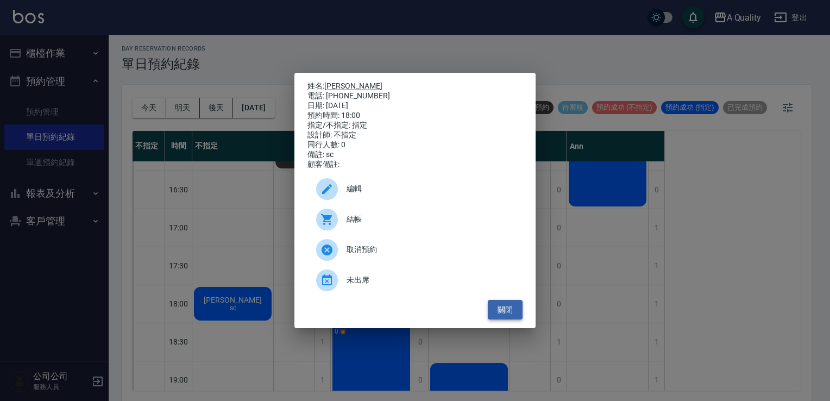
click at [493, 312] on button "關閉" at bounding box center [505, 310] width 35 height 20
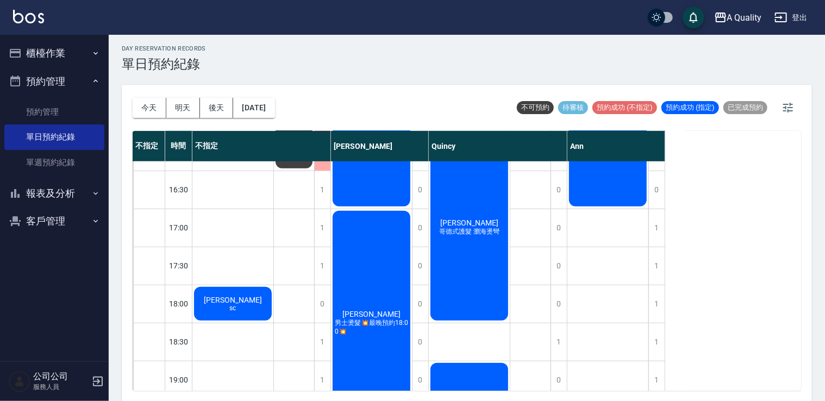
scroll to position [463, 0]
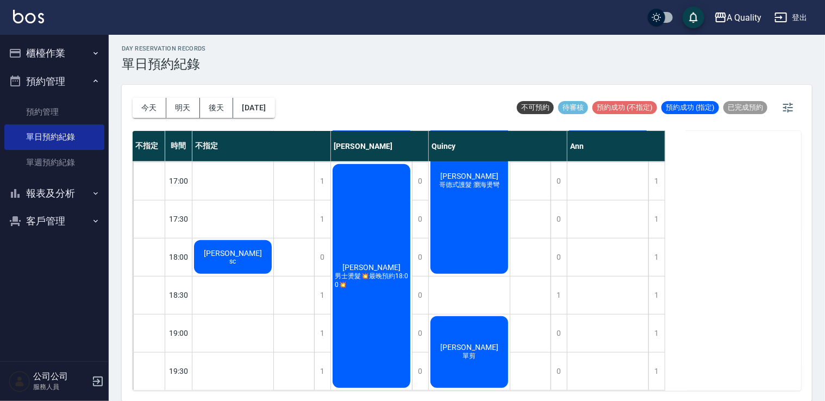
click at [237, 249] on span "謝孟哲" at bounding box center [233, 253] width 62 height 9
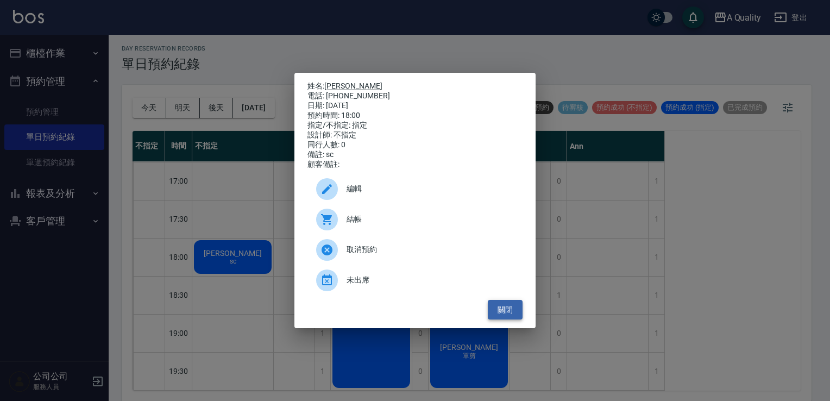
click at [498, 314] on button "關閉" at bounding box center [505, 310] width 35 height 20
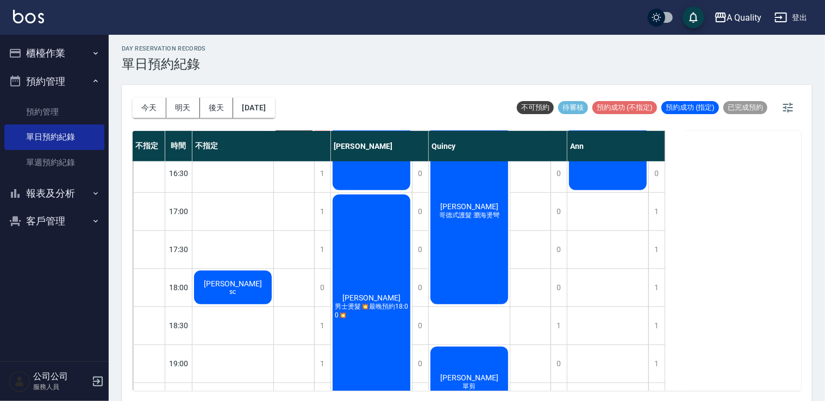
scroll to position [409, 0]
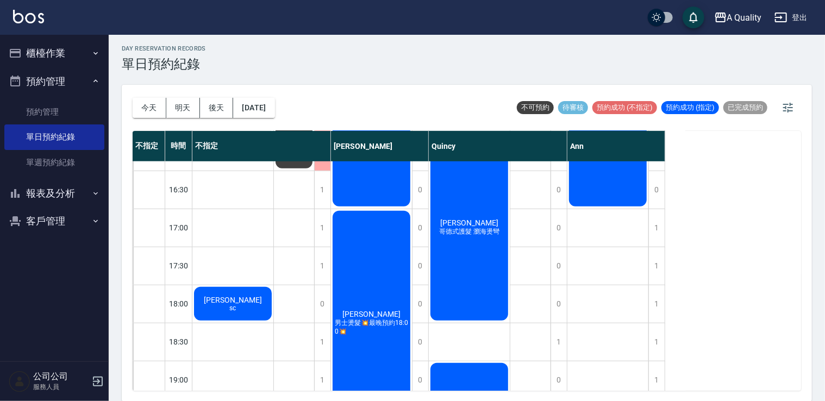
click at [230, 298] on span "謝孟哲" at bounding box center [233, 299] width 62 height 9
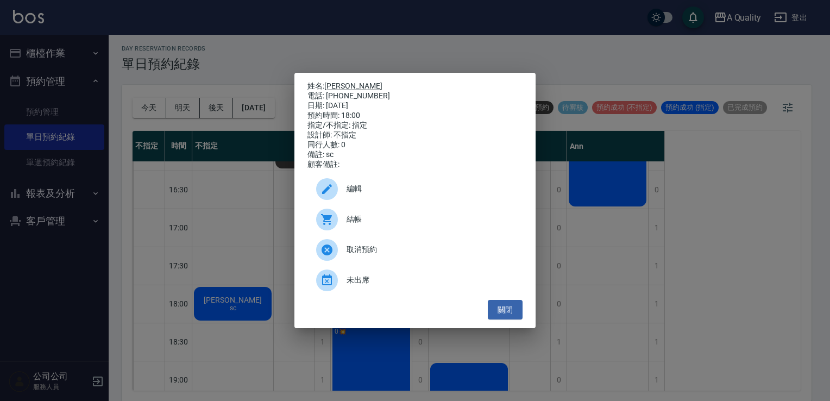
click at [369, 193] on span "編輯" at bounding box center [430, 188] width 167 height 11
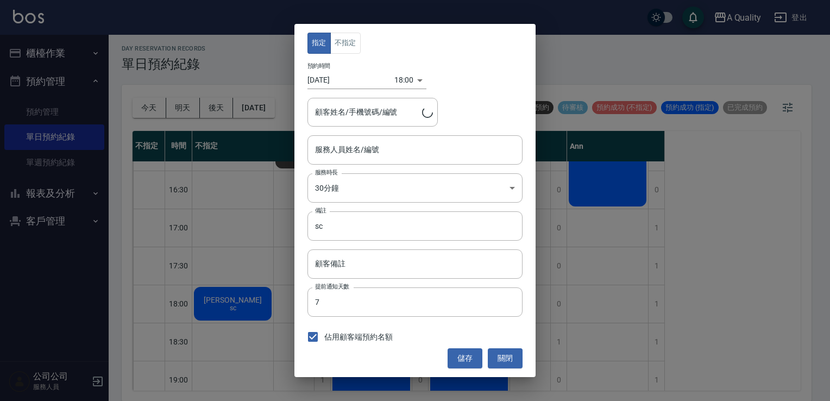
type input "不指定(無代號)"
type input "謝孟哲/0921802343/"
click at [362, 186] on body "A Quality 登出 櫃檯作業 打帳單 帳單列表 營業儀表板 現金收支登錄 每日結帳 排班表 現場電腦打卡 預約管理 預約管理 單日預約紀錄 單週預約紀錄…" at bounding box center [415, 199] width 830 height 404
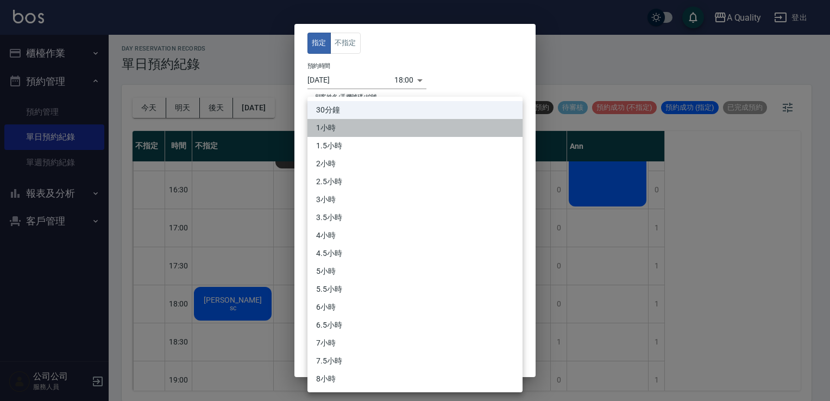
click at [340, 124] on li "1小時" at bounding box center [414, 128] width 215 height 18
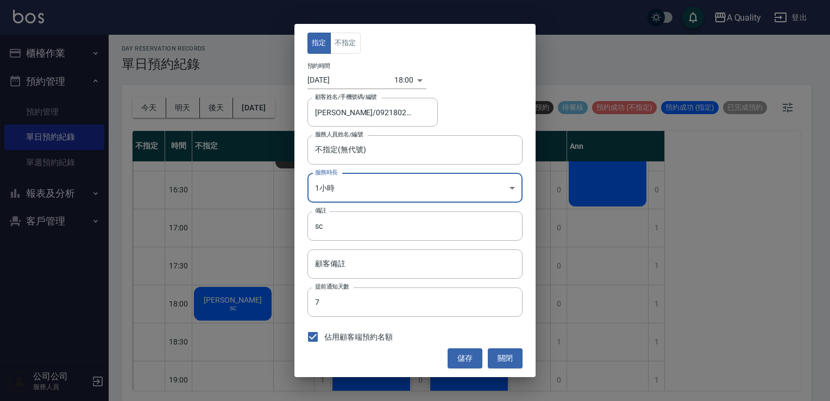
click at [349, 194] on body "A Quality 登出 櫃檯作業 打帳單 帳單列表 營業儀表板 現金收支登錄 每日結帳 排班表 現場電腦打卡 預約管理 預約管理 單日預約紀錄 單週預約紀錄…" at bounding box center [415, 199] width 830 height 404
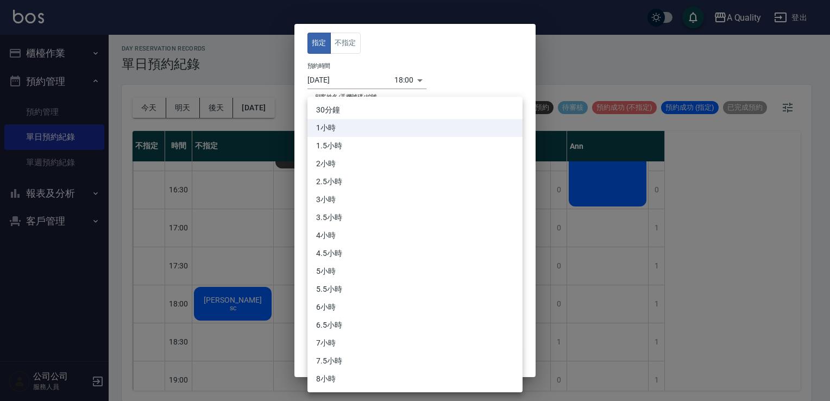
click at [341, 148] on li "1.5小時" at bounding box center [414, 146] width 215 height 18
type input "3"
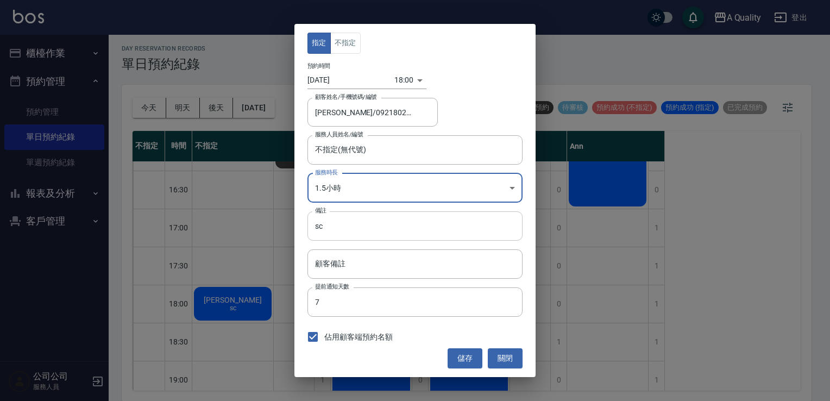
drag, startPoint x: 361, startPoint y: 223, endPoint x: 363, endPoint y: 229, distance: 6.4
click at [361, 223] on input "sc" at bounding box center [414, 225] width 215 height 29
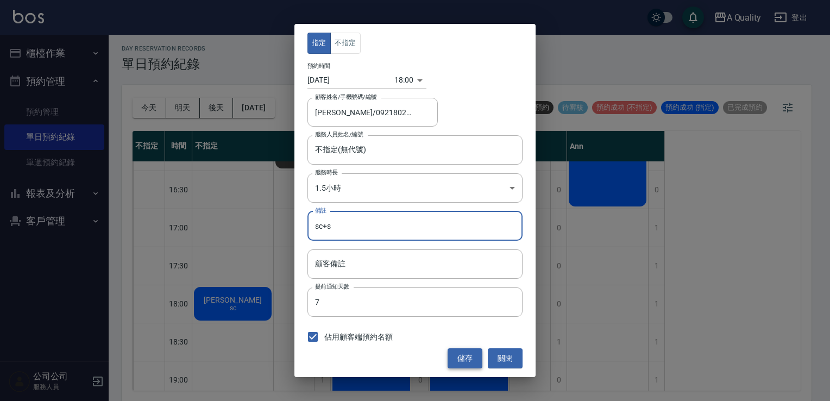
type input "sc+s"
click at [458, 363] on button "儲存" at bounding box center [465, 358] width 35 height 20
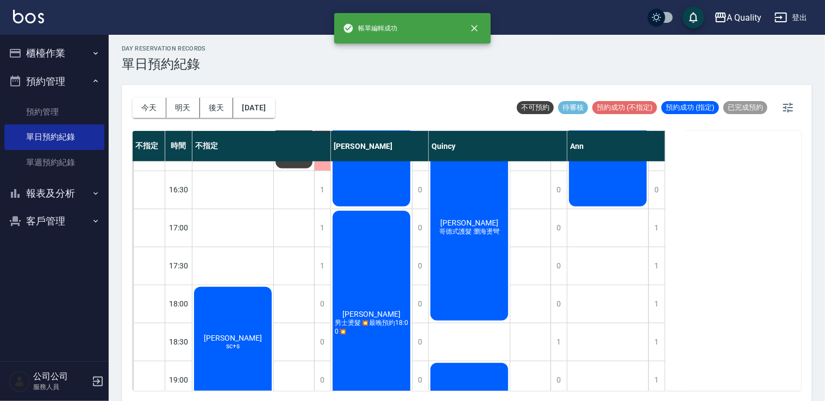
scroll to position [463, 0]
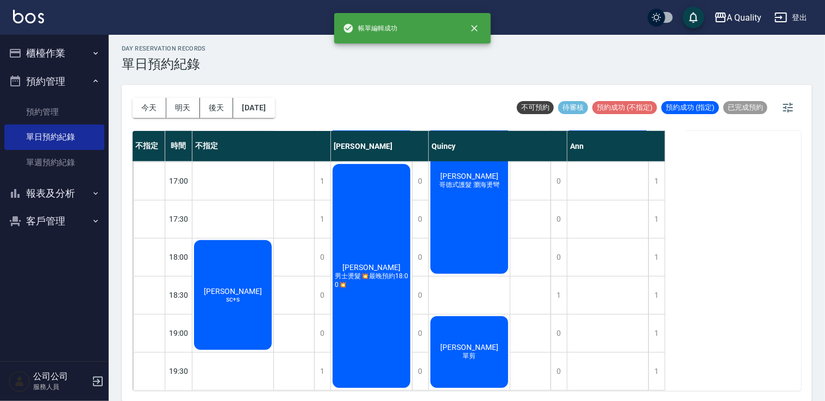
click at [235, 320] on div "謝孟哲 sc+s" at bounding box center [232, 294] width 81 height 113
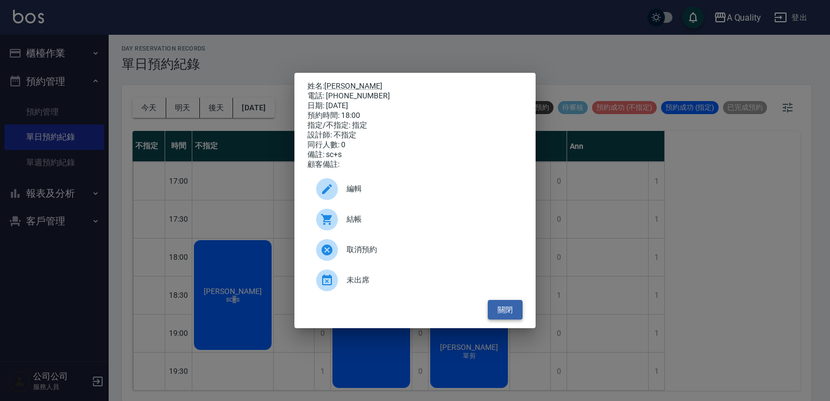
click at [503, 317] on button "關閉" at bounding box center [505, 310] width 35 height 20
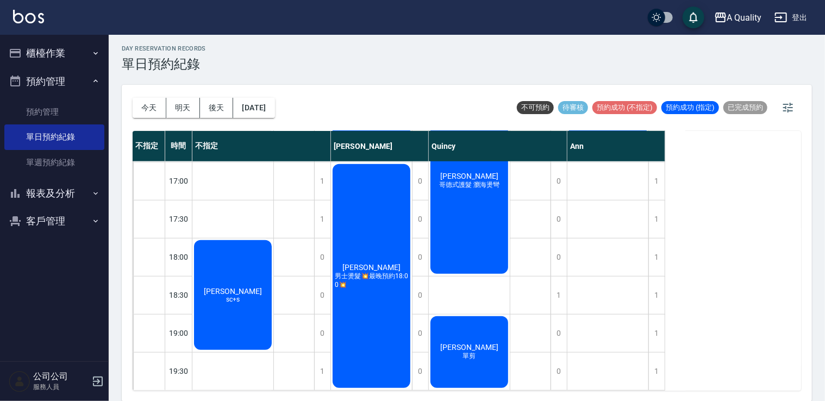
click at [269, 299] on div "謝孟哲 sc+s" at bounding box center [232, 294] width 81 height 113
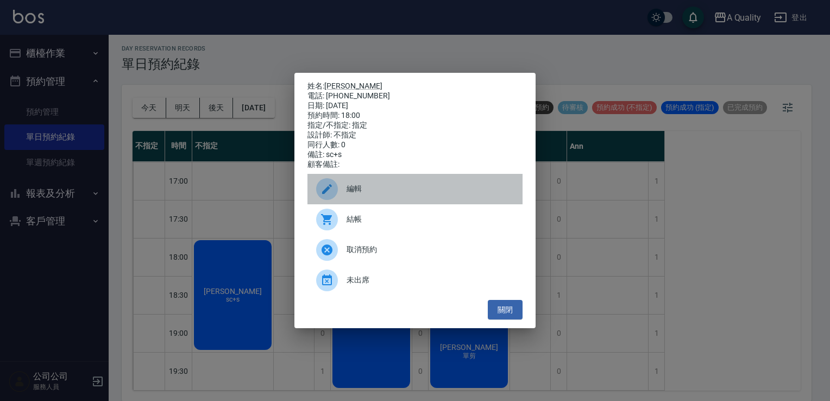
click at [356, 194] on span "編輯" at bounding box center [430, 188] width 167 height 11
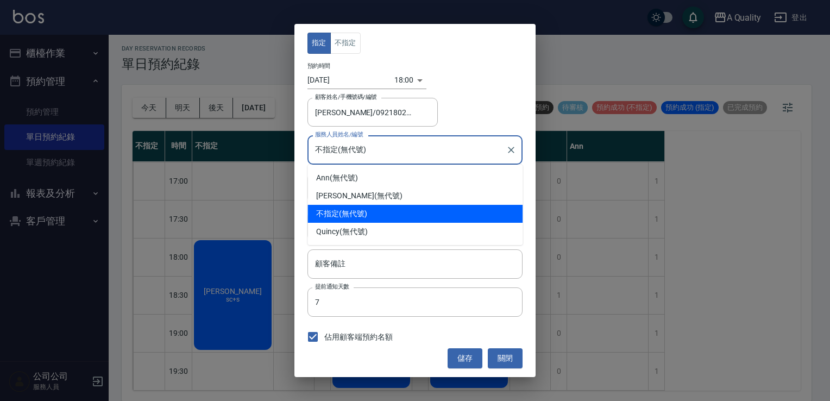
click at [365, 150] on input "不指定(無代號)" at bounding box center [406, 149] width 189 height 19
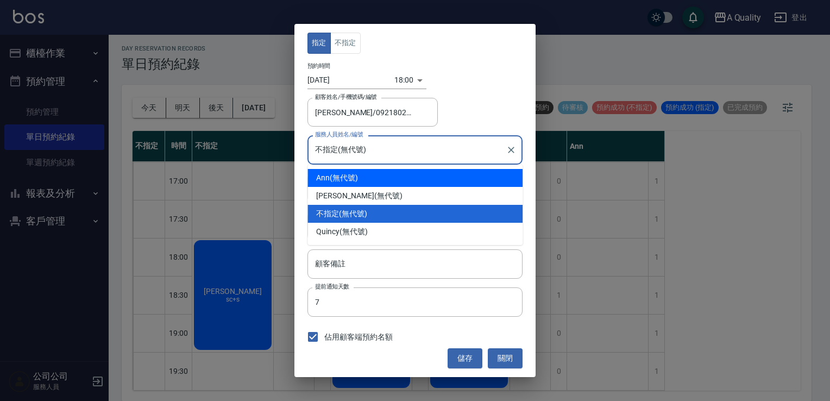
click at [345, 196] on div "Taylor (無代號)" at bounding box center [414, 196] width 215 height 18
type input "[PERSON_NAME](無代號)"
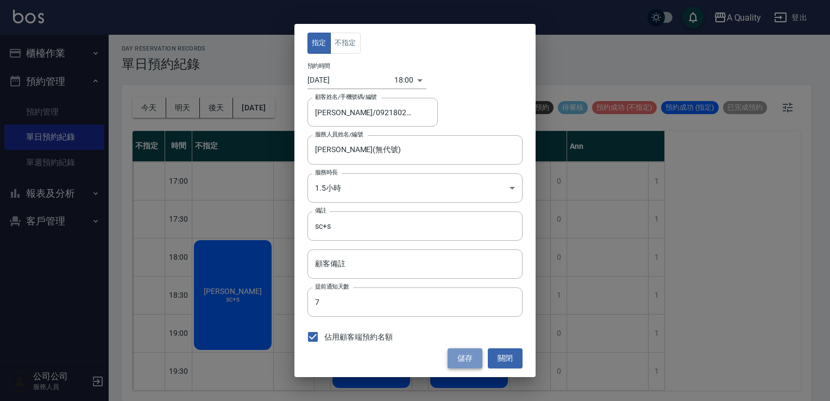
click at [467, 351] on button "儲存" at bounding box center [465, 358] width 35 height 20
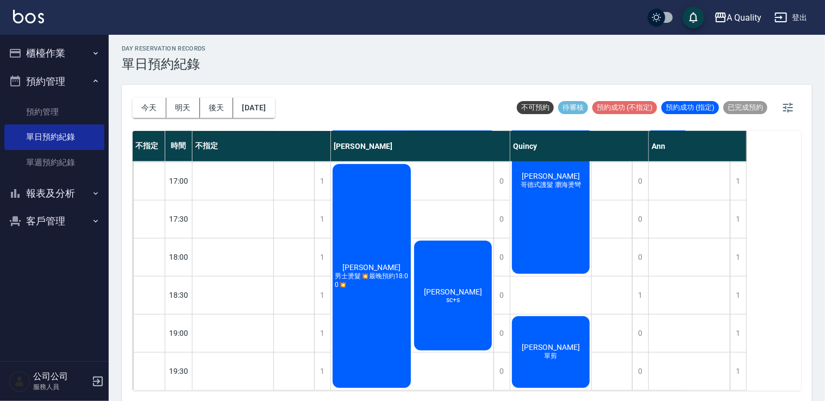
click at [56, 59] on button "櫃檯作業" at bounding box center [54, 53] width 100 height 28
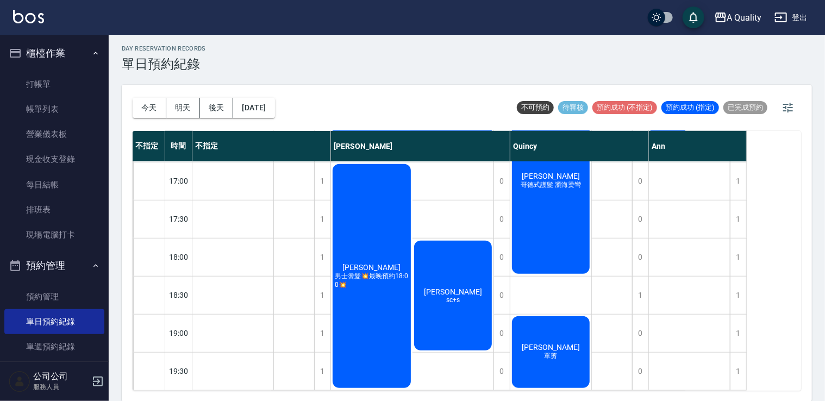
click at [297, 109] on div "今天 明天 後天 2025/10/10 不可預約 待審核 預約成功 (不指定) 預約成功 (指定) 已完成預約" at bounding box center [467, 108] width 668 height 46
click at [274, 110] on button "2025/10/10" at bounding box center [253, 108] width 41 height 20
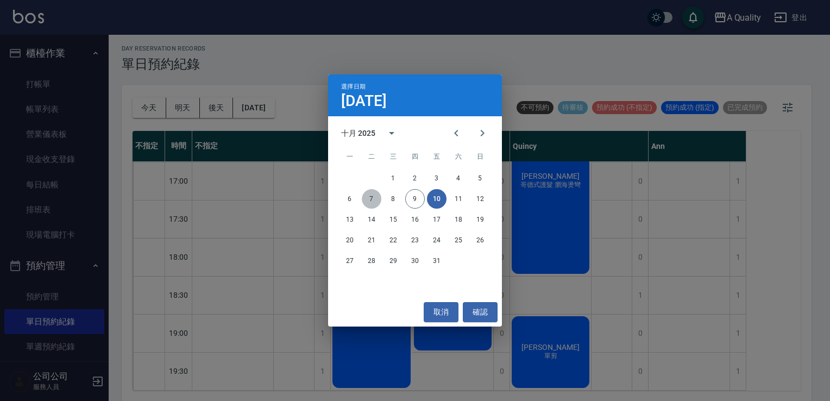
click at [371, 199] on button "7" at bounding box center [372, 199] width 20 height 20
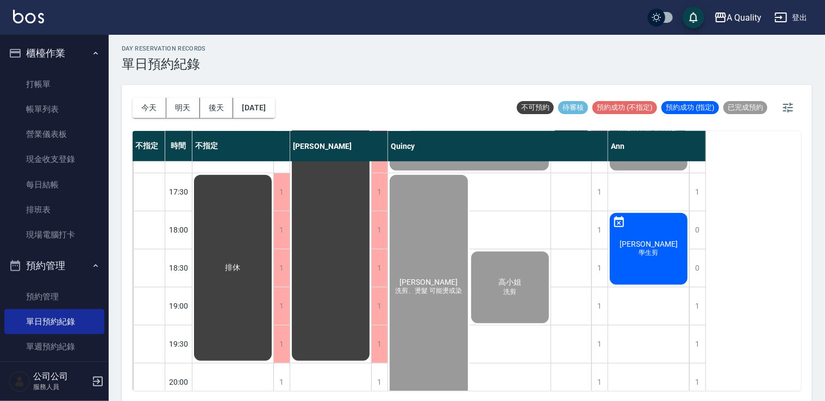
scroll to position [501, 0]
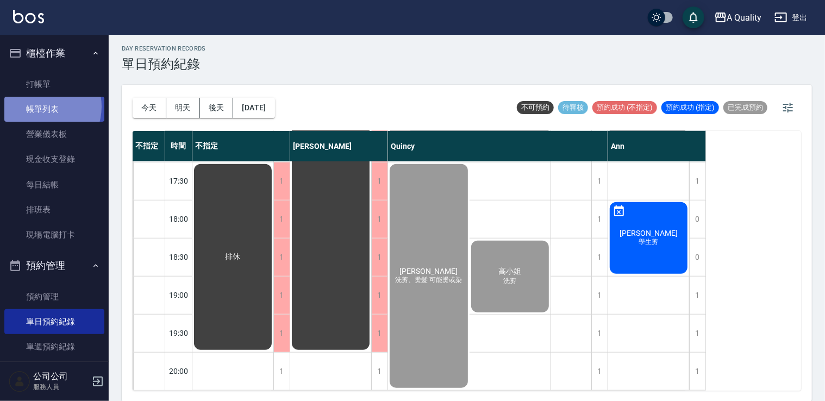
click at [41, 106] on link "帳單列表" at bounding box center [54, 109] width 100 height 25
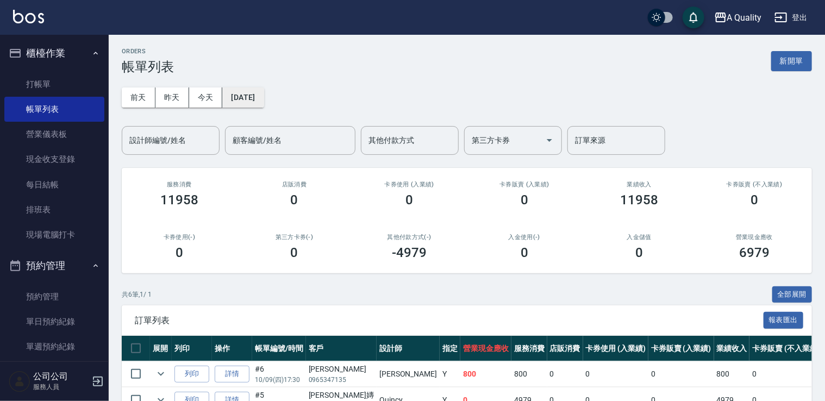
click at [257, 100] on button "[DATE]" at bounding box center [242, 97] width 41 height 20
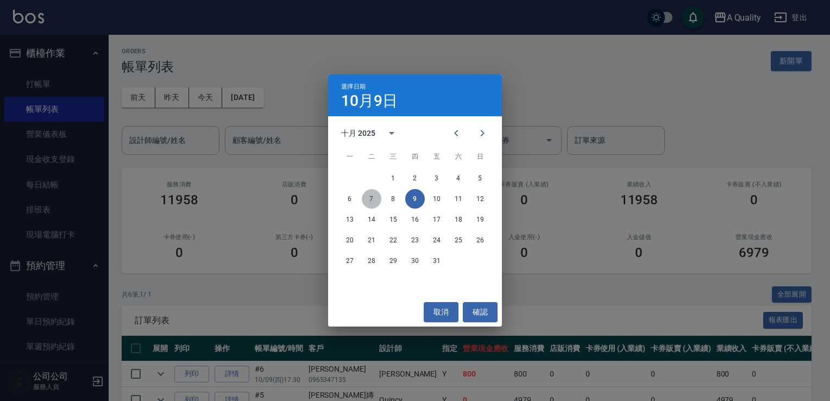
click at [370, 198] on button "7" at bounding box center [372, 199] width 20 height 20
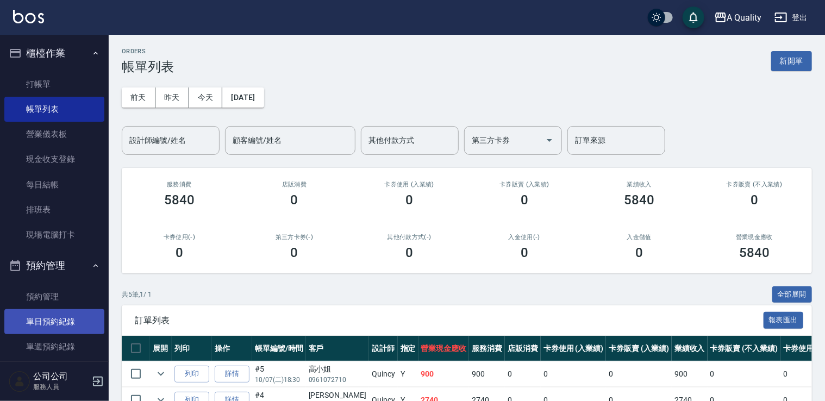
drag, startPoint x: 61, startPoint y: 323, endPoint x: 76, endPoint y: 315, distance: 16.5
click at [61, 322] on link "單日預約紀錄" at bounding box center [54, 321] width 100 height 25
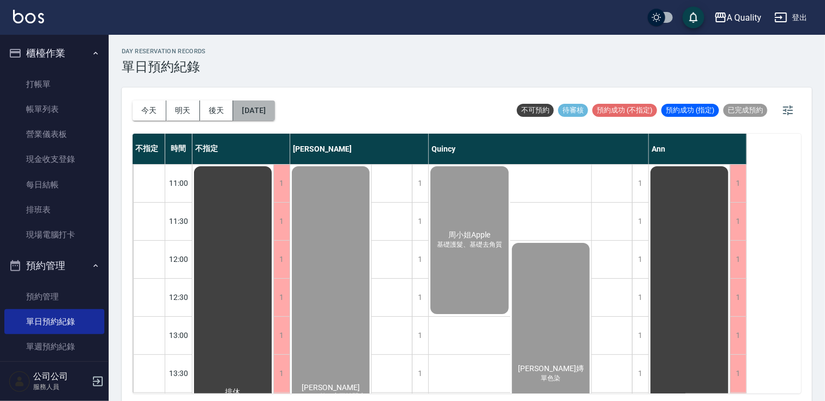
click at [274, 103] on button "[DATE]" at bounding box center [253, 110] width 41 height 20
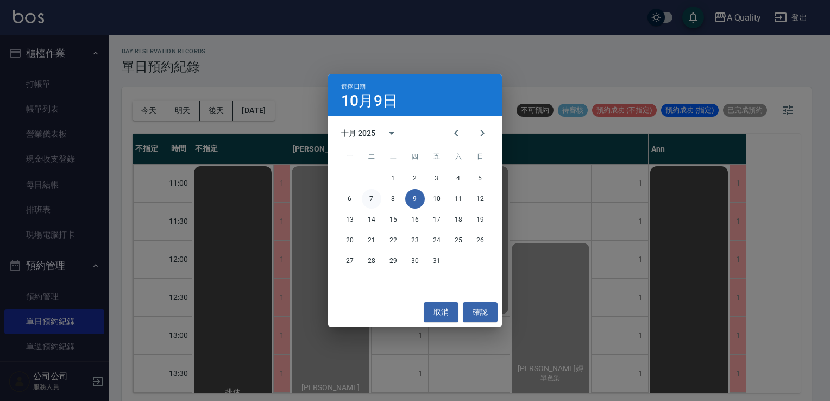
click at [369, 199] on button "7" at bounding box center [372, 199] width 20 height 20
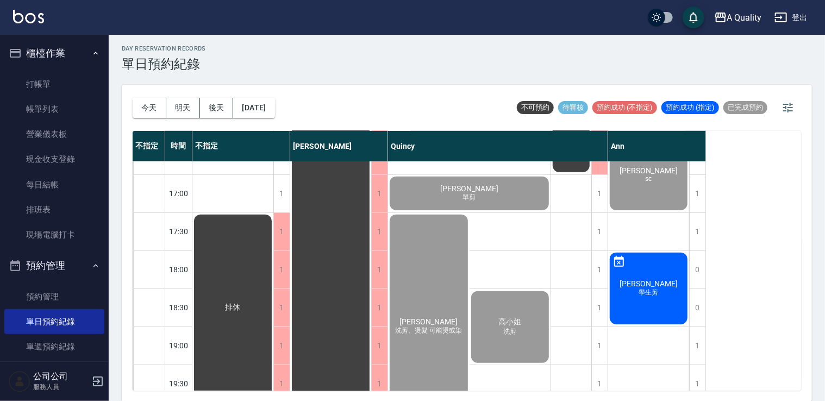
scroll to position [501, 0]
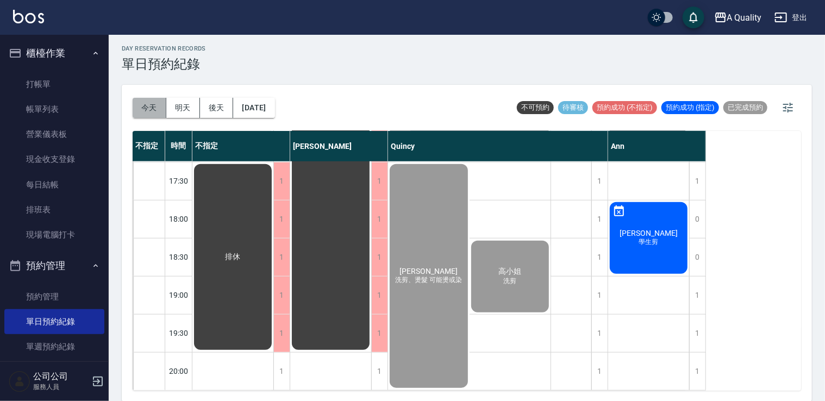
click at [155, 114] on button "今天" at bounding box center [150, 108] width 34 height 20
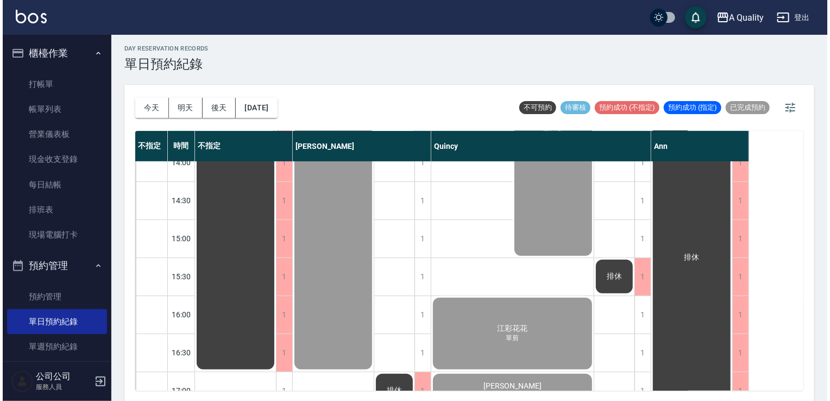
scroll to position [463, 0]
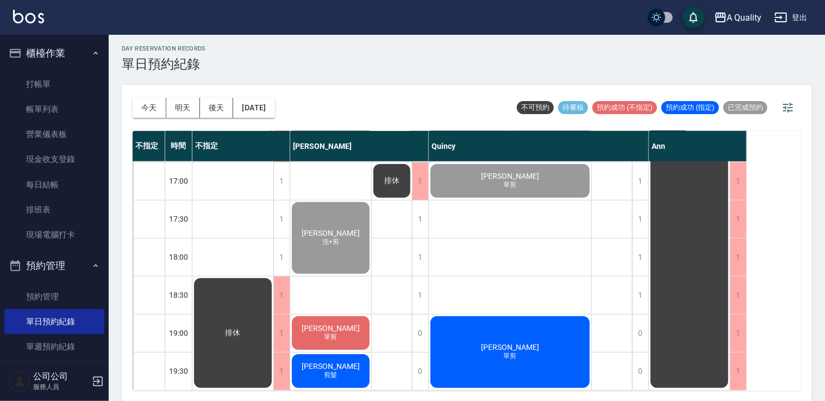
click at [557, 354] on div "毛彥傑 單剪" at bounding box center [510, 352] width 162 height 75
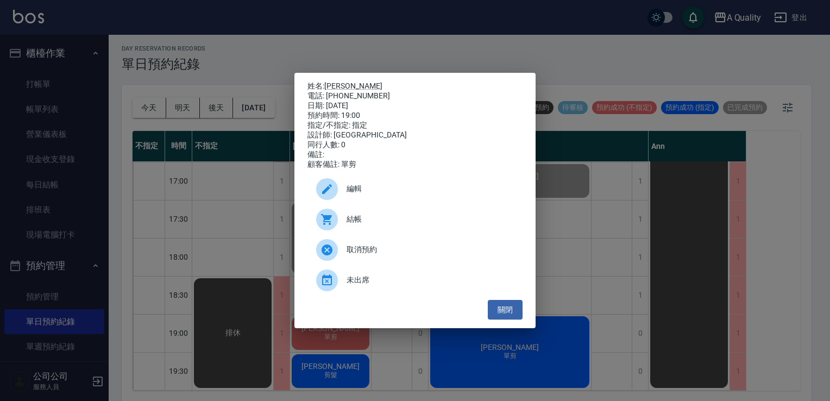
click at [426, 221] on span "結帳" at bounding box center [430, 218] width 167 height 11
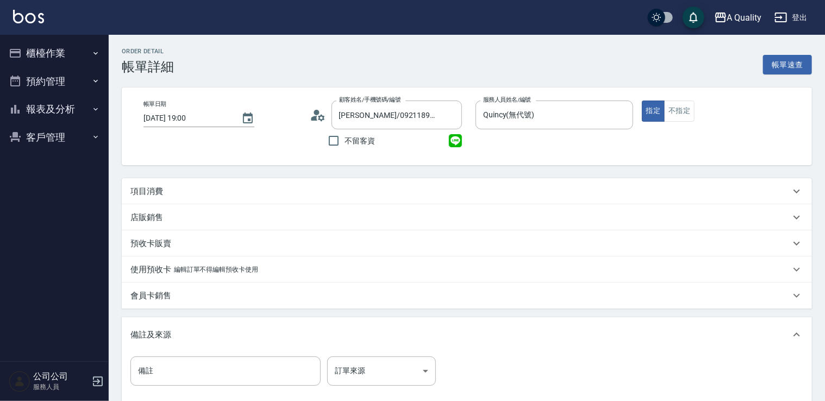
click at [160, 192] on p "項目消費" at bounding box center [146, 191] width 33 height 11
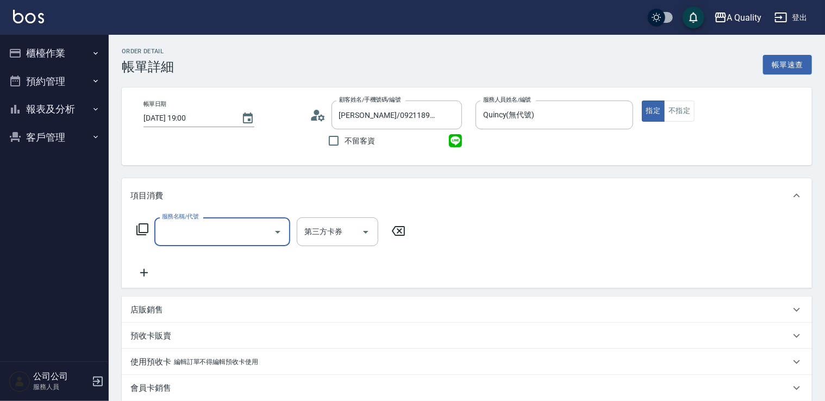
click at [271, 238] on div at bounding box center [277, 231] width 16 height 29
click at [275, 230] on icon "Open" at bounding box center [277, 231] width 13 height 13
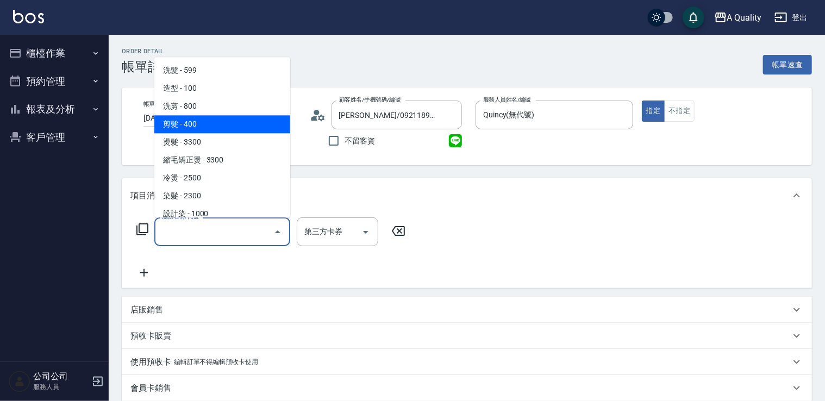
click at [230, 127] on span "剪髮 - 400" at bounding box center [222, 124] width 136 height 18
type input "剪髮(201)"
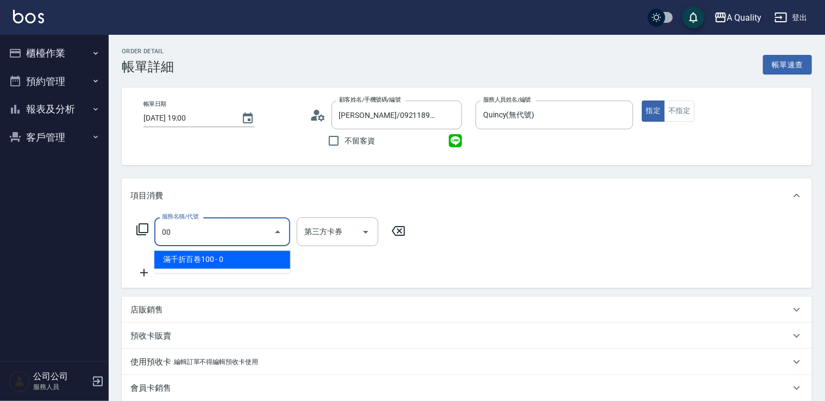
type input "0"
type input "500"
drag, startPoint x: 486, startPoint y: 262, endPoint x: 494, endPoint y: 262, distance: 7.6
click at [489, 262] on div "服務名稱/代號 服務名稱/代號 第三方卡券 第三方卡券" at bounding box center [467, 250] width 690 height 75
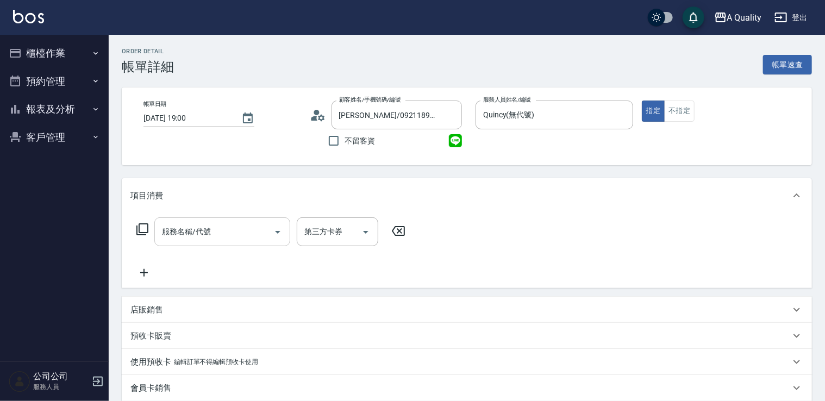
click at [269, 238] on div at bounding box center [277, 231] width 16 height 29
click at [276, 231] on icon "Open" at bounding box center [277, 232] width 5 height 3
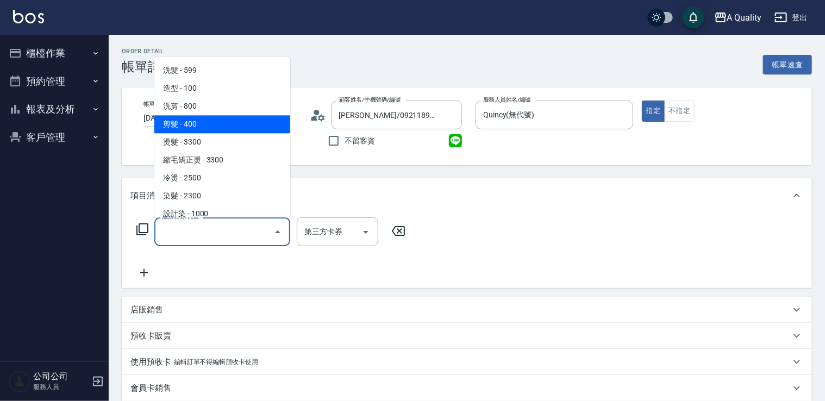
click at [240, 123] on span "剪髮 - 400" at bounding box center [222, 124] width 136 height 18
type input "剪髮(201)"
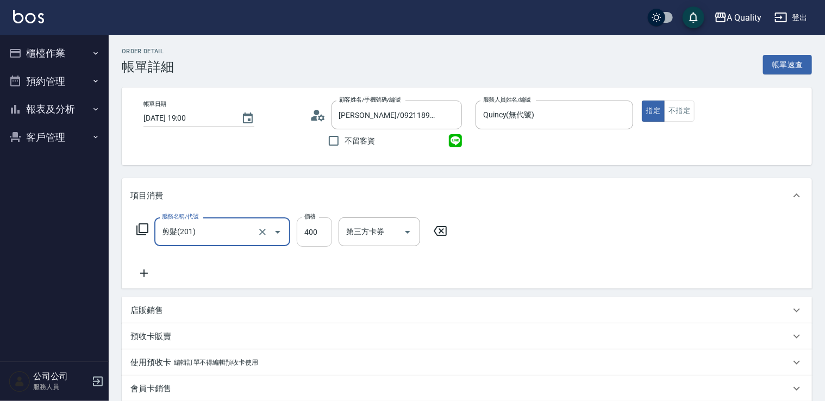
drag, startPoint x: 319, startPoint y: 236, endPoint x: 326, endPoint y: 234, distance: 7.4
click at [319, 236] on input "400" at bounding box center [314, 231] width 35 height 29
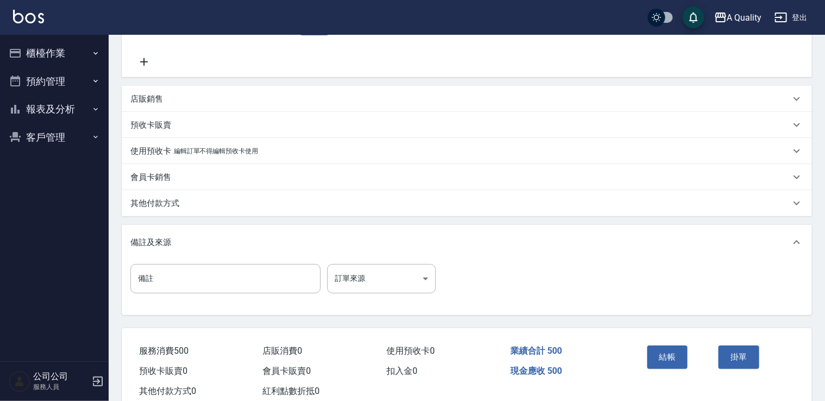
scroll to position [241, 0]
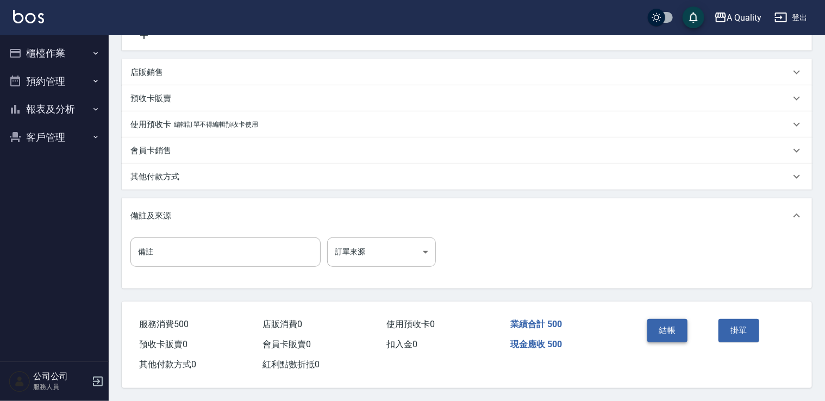
type input "500"
click at [649, 328] on button "結帳" at bounding box center [667, 330] width 41 height 23
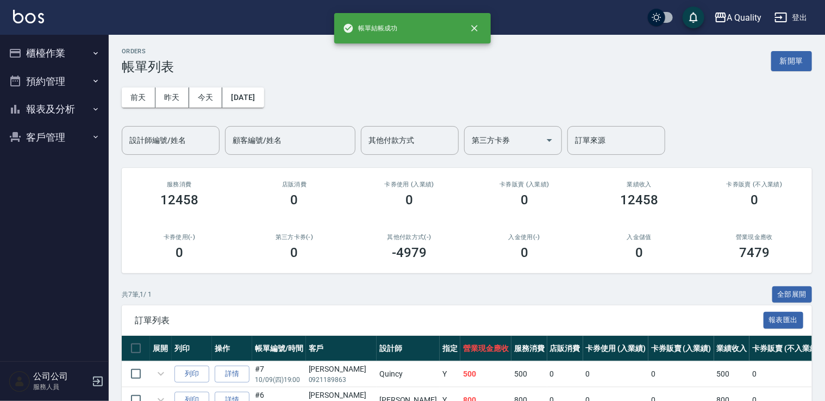
click at [58, 82] on button "預約管理" at bounding box center [54, 81] width 100 height 28
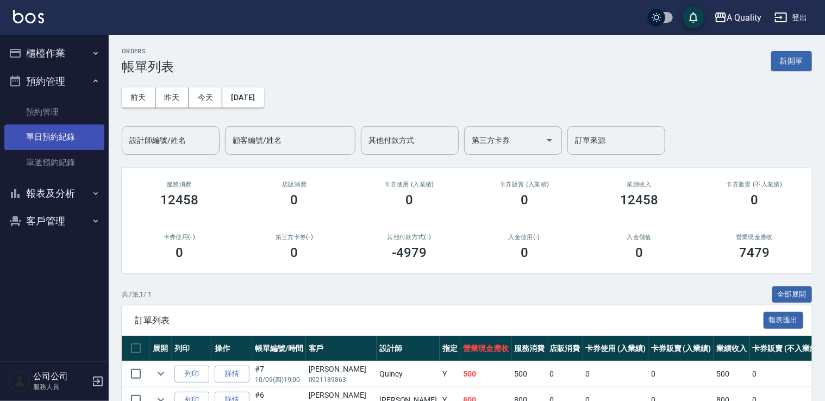
click at [64, 136] on link "單日預約紀錄" at bounding box center [54, 136] width 100 height 25
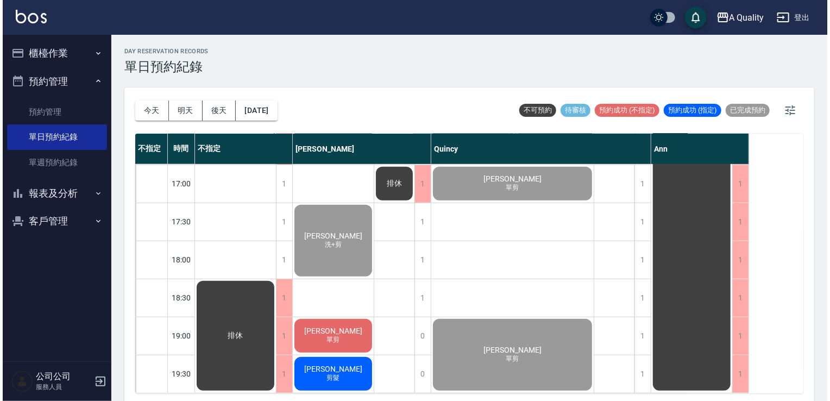
scroll to position [463, 0]
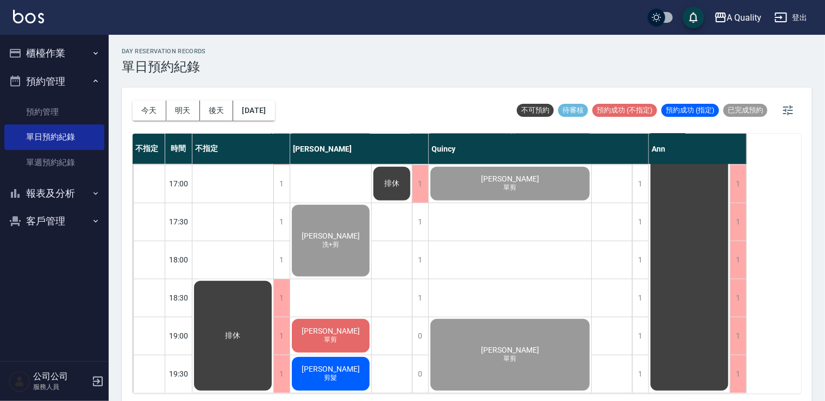
click at [350, 334] on div "許子珊 單剪" at bounding box center [330, 335] width 81 height 37
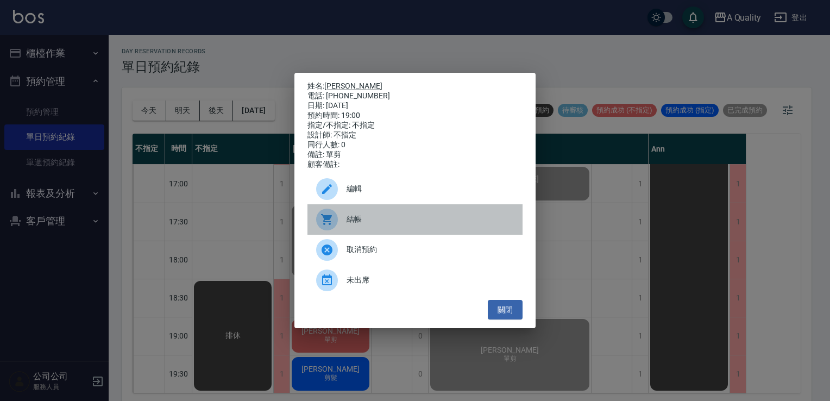
click at [357, 225] on span "結帳" at bounding box center [430, 218] width 167 height 11
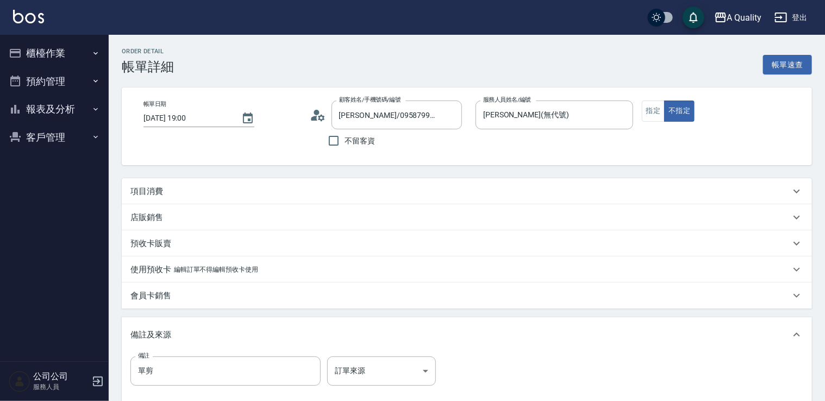
click at [154, 190] on p "項目消費" at bounding box center [146, 191] width 33 height 11
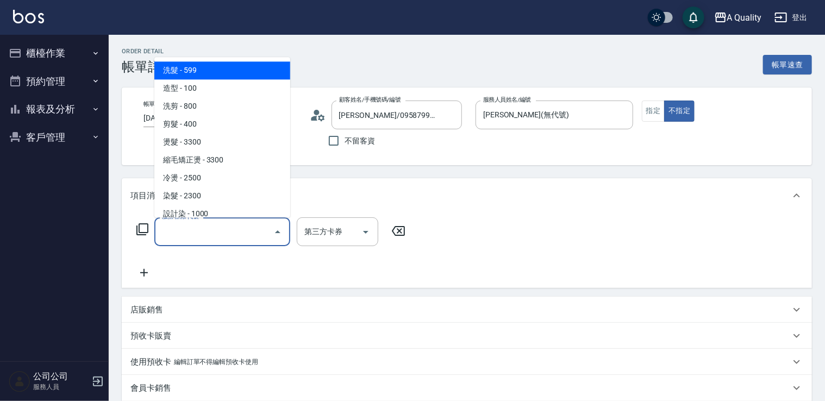
click at [217, 230] on input "服務名稱/代號" at bounding box center [214, 231] width 110 height 19
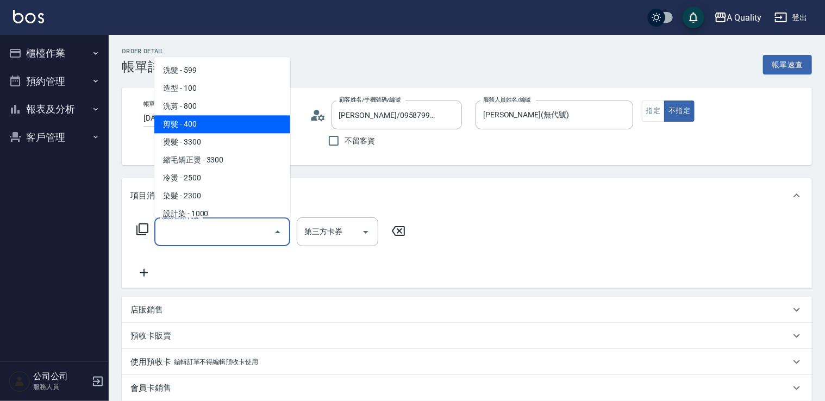
click at [232, 131] on span "剪髮 - 400" at bounding box center [222, 124] width 136 height 18
type input "剪髮(201)"
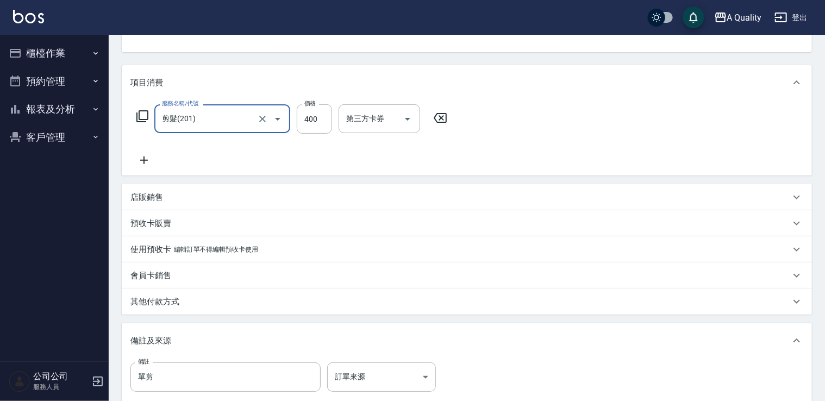
scroll to position [217, 0]
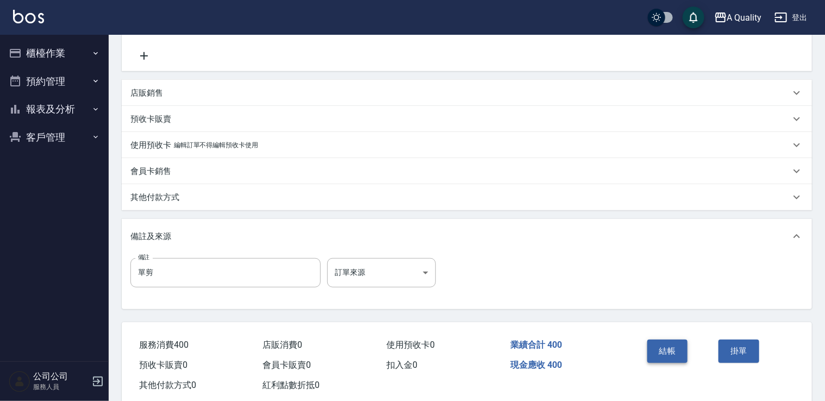
click at [665, 343] on button "結帳" at bounding box center [667, 350] width 41 height 23
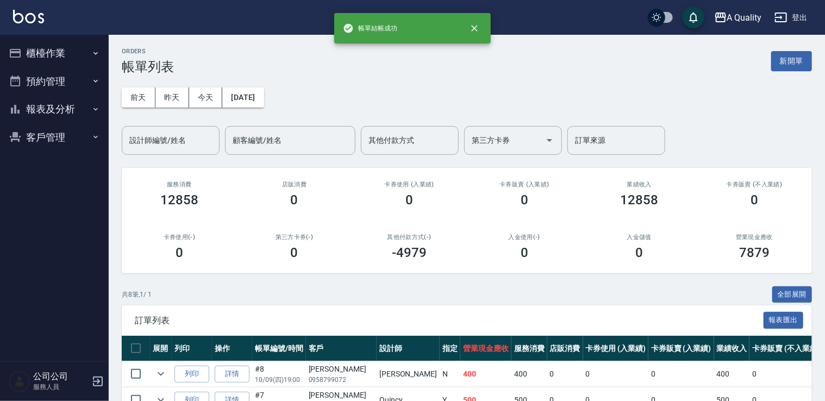
click at [29, 80] on button "預約管理" at bounding box center [54, 81] width 100 height 28
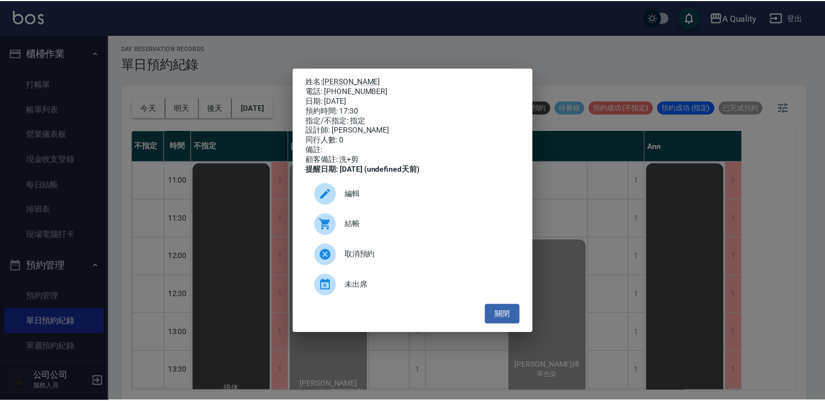
scroll to position [463, 0]
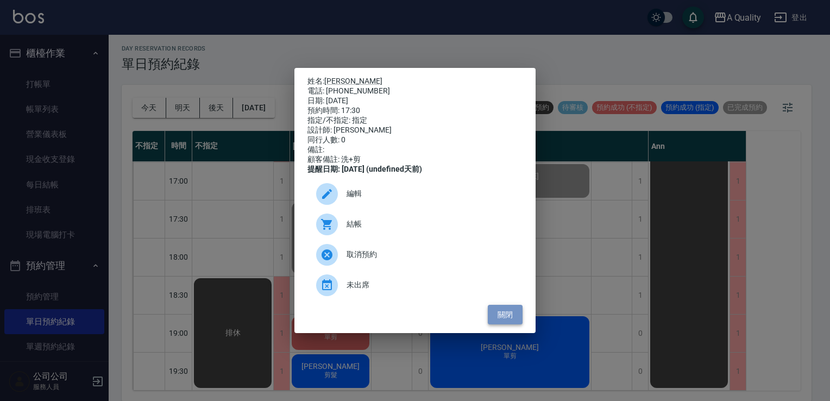
click at [498, 320] on button "關閉" at bounding box center [505, 315] width 35 height 20
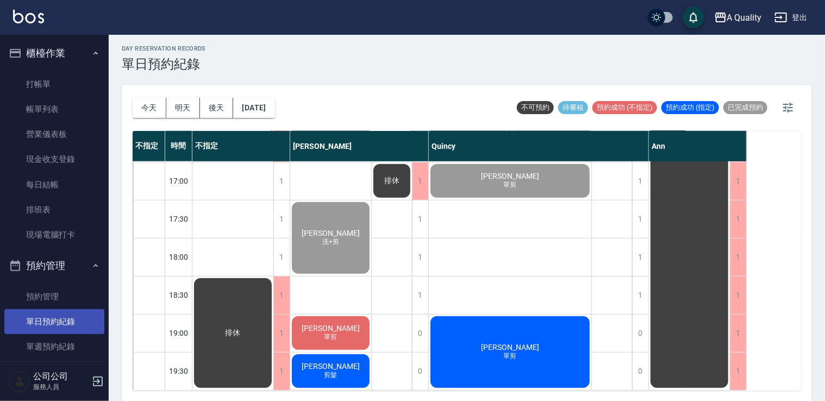
click at [66, 320] on link "單日預約紀錄" at bounding box center [54, 321] width 100 height 25
click at [185, 110] on button "明天" at bounding box center [183, 108] width 34 height 20
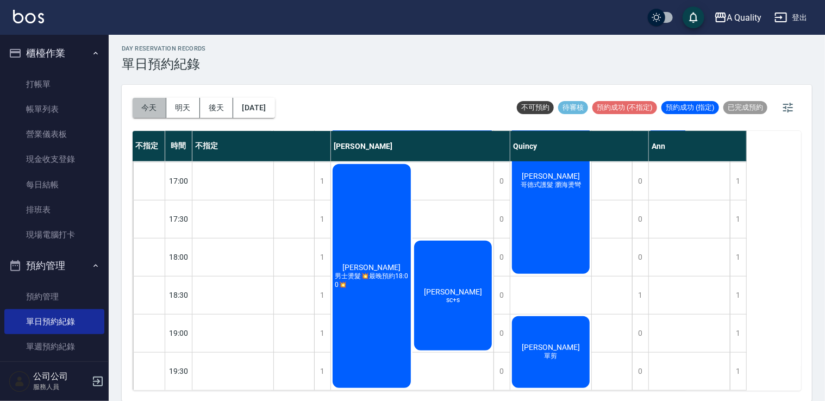
click at [148, 113] on button "今天" at bounding box center [150, 108] width 34 height 20
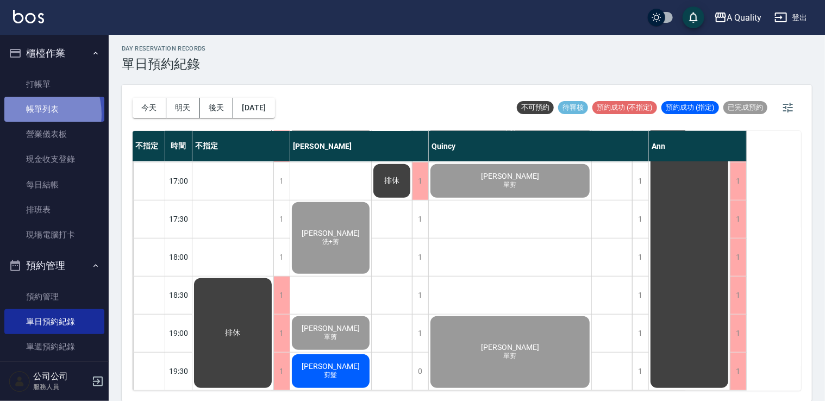
click at [28, 114] on link "帳單列表" at bounding box center [54, 109] width 100 height 25
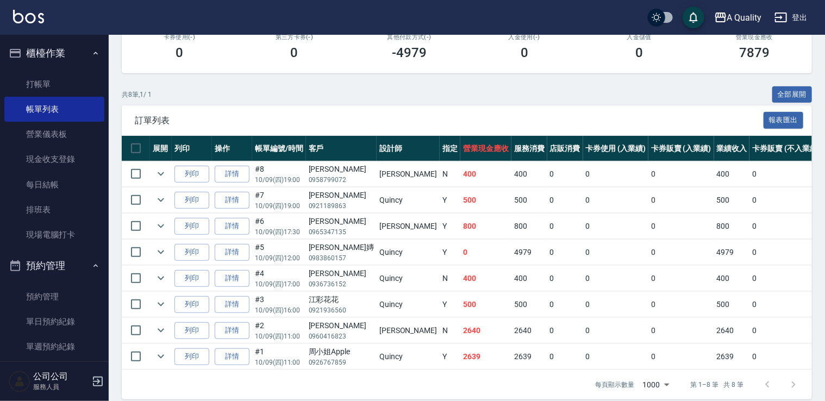
scroll to position [217, 0]
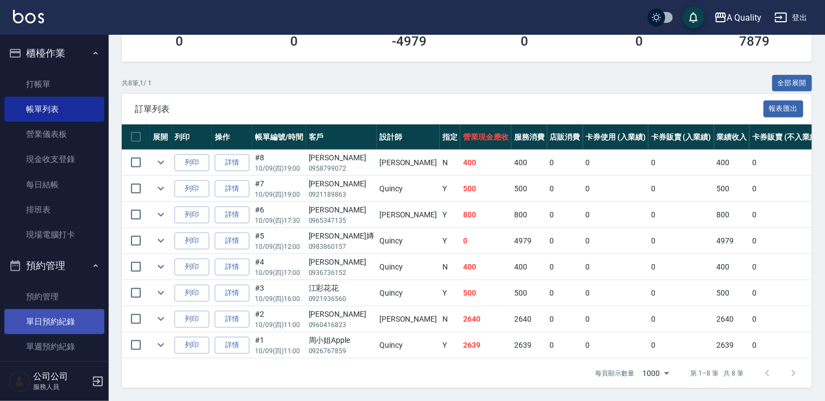
click at [63, 315] on link "單日預約紀錄" at bounding box center [54, 321] width 100 height 25
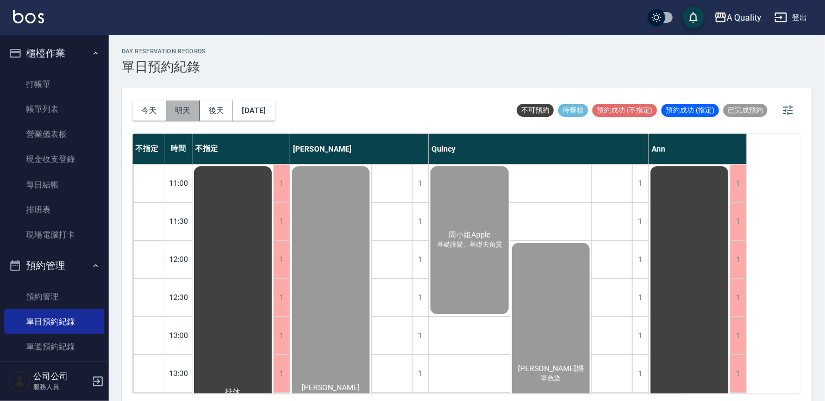
click at [185, 118] on button "明天" at bounding box center [183, 110] width 34 height 20
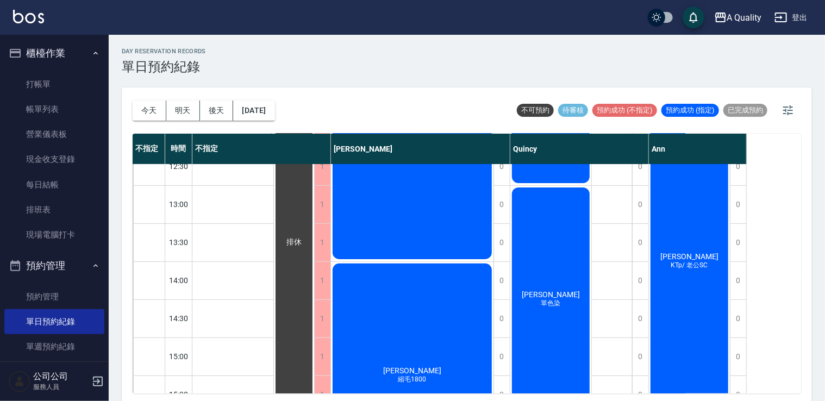
scroll to position [29, 0]
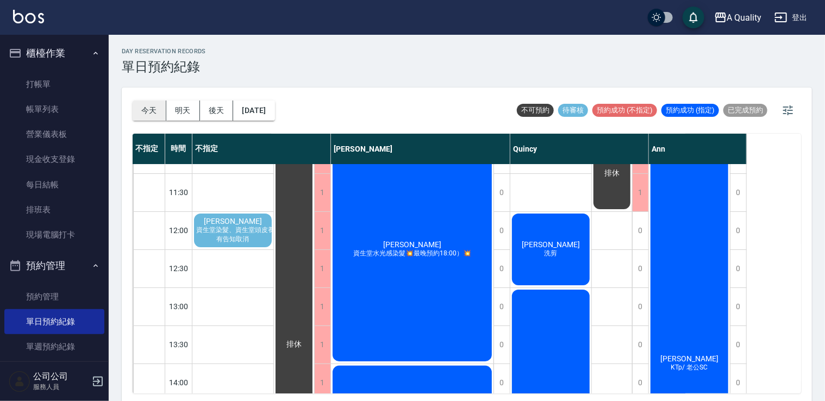
click at [151, 112] on button "今天" at bounding box center [150, 110] width 34 height 20
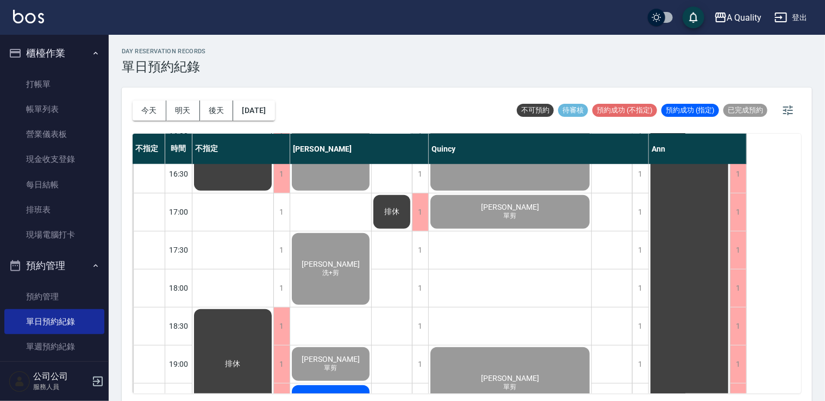
scroll to position [463, 0]
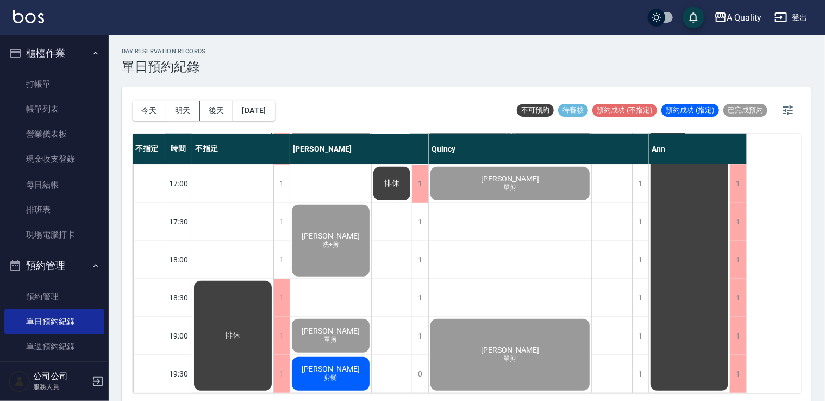
click at [335, 364] on span "[PERSON_NAME]" at bounding box center [330, 368] width 62 height 9
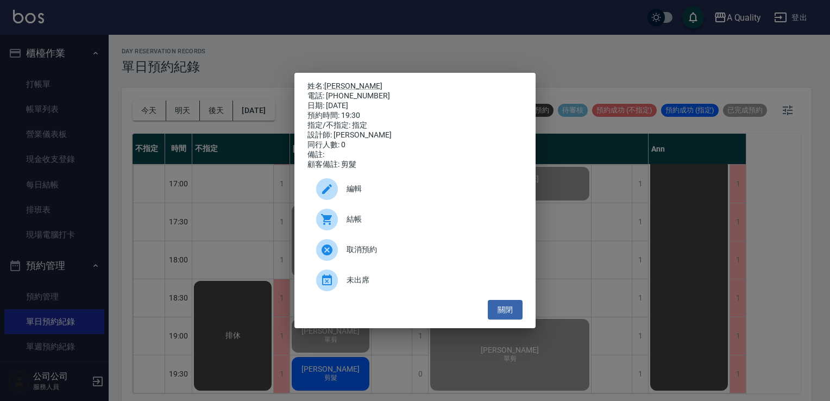
click at [485, 276] on div "姓名: [PERSON_NAME]: [PHONE_NUMBER] 日期: [DATE] 預約時間: 19:30 指定/不指定: 指定 設計師: [PERSO…" at bounding box center [415, 200] width 830 height 401
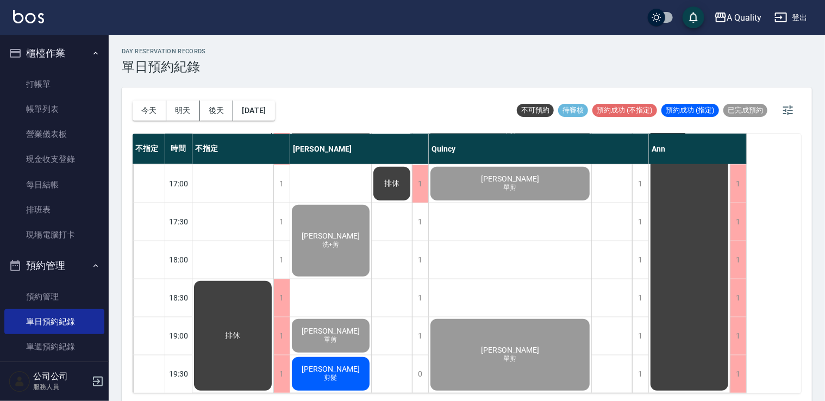
scroll to position [3, 0]
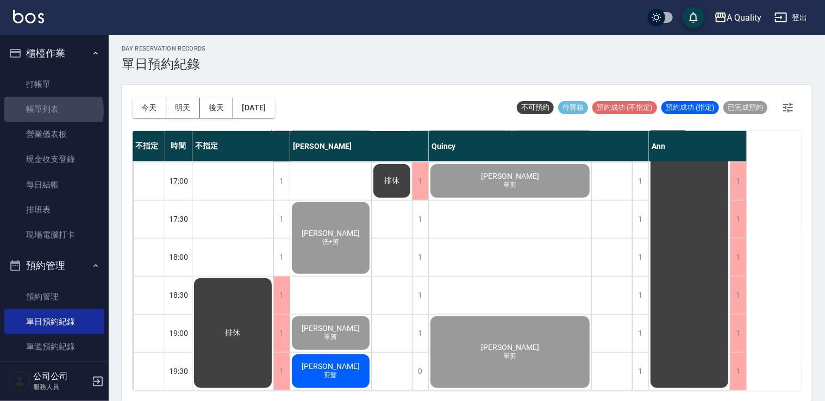
drag, startPoint x: 53, startPoint y: 111, endPoint x: 435, endPoint y: 289, distance: 421.9
click at [53, 111] on link "帳單列表" at bounding box center [54, 109] width 100 height 25
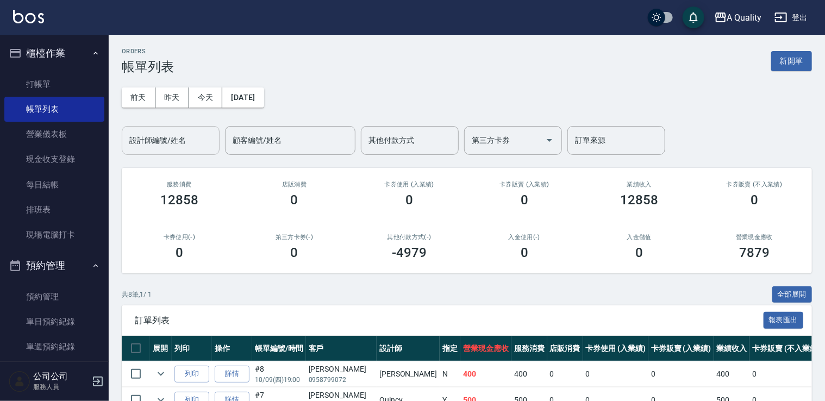
click at [193, 146] on input "設計師編號/姓名" at bounding box center [171, 140] width 88 height 19
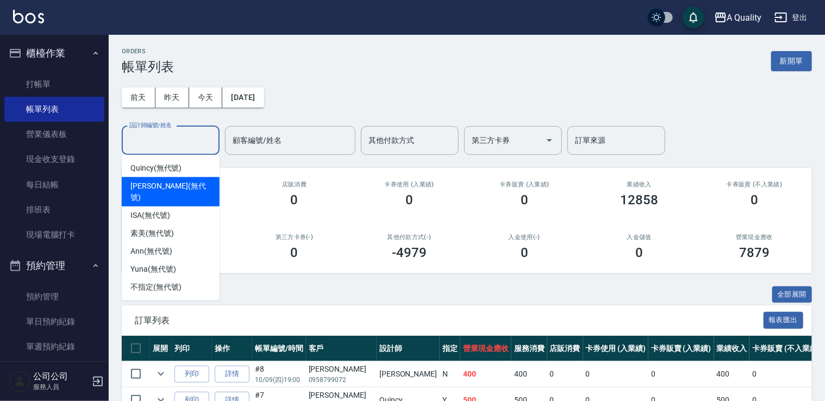
click at [152, 179] on div "[PERSON_NAME] (無代號)" at bounding box center [171, 191] width 98 height 29
type input "[PERSON_NAME](無代號)"
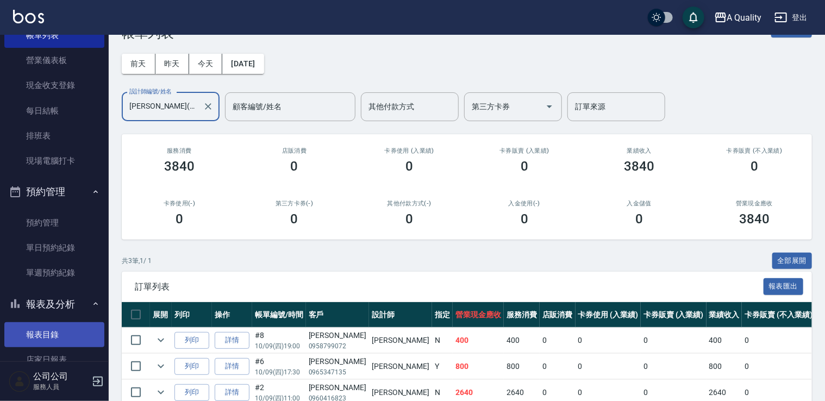
scroll to position [163, 0]
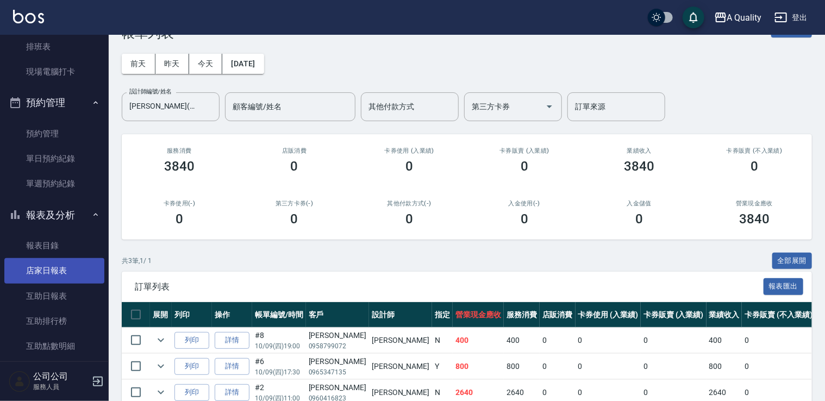
click at [56, 266] on link "店家日報表" at bounding box center [54, 270] width 100 height 25
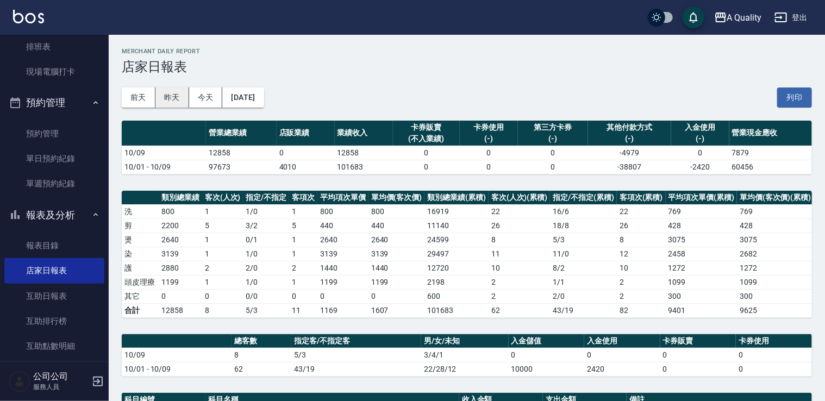
click at [182, 94] on button "昨天" at bounding box center [172, 97] width 34 height 20
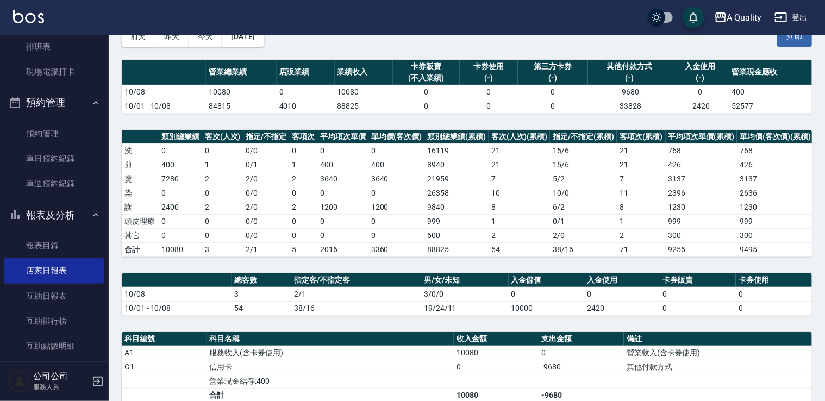
scroll to position [163, 0]
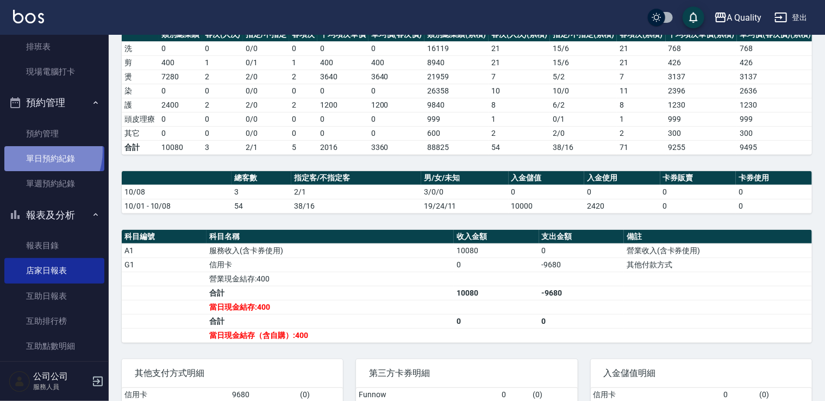
click at [34, 151] on link "單日預約紀錄" at bounding box center [54, 158] width 100 height 25
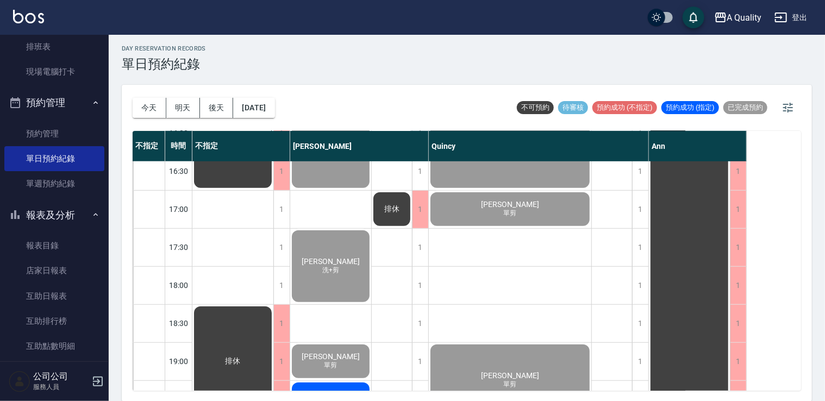
scroll to position [463, 0]
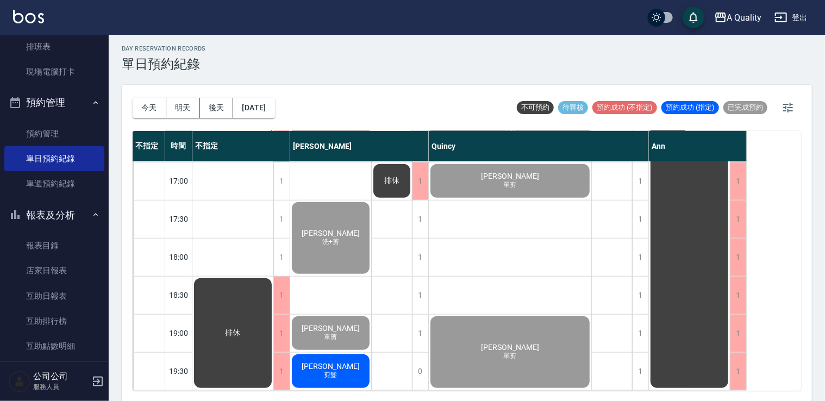
click at [332, 362] on span "[PERSON_NAME]" at bounding box center [330, 366] width 62 height 9
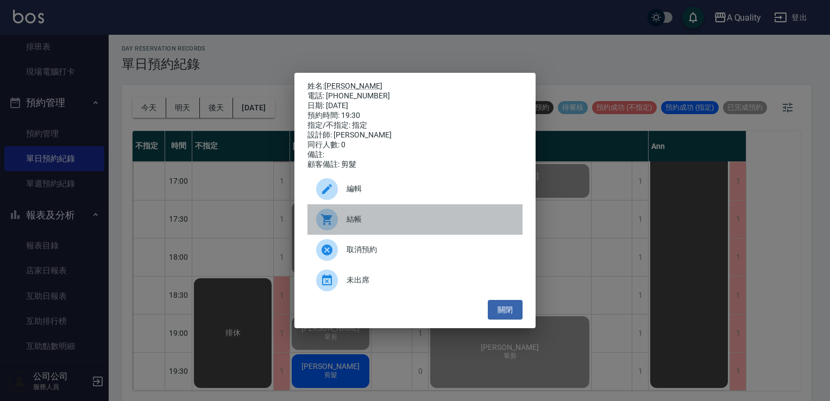
click at [374, 221] on span "結帳" at bounding box center [430, 218] width 167 height 11
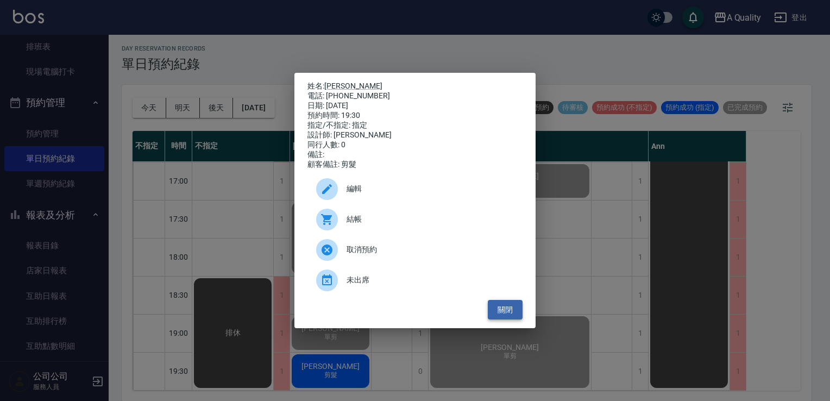
click at [518, 318] on button "關閉" at bounding box center [505, 310] width 35 height 20
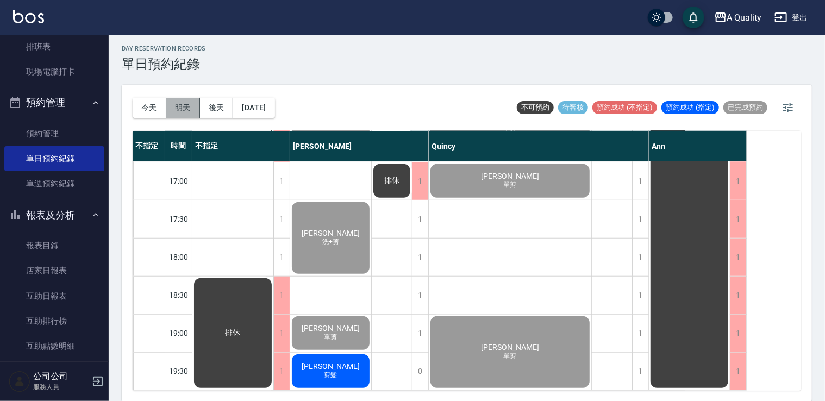
click at [178, 114] on button "明天" at bounding box center [183, 108] width 34 height 20
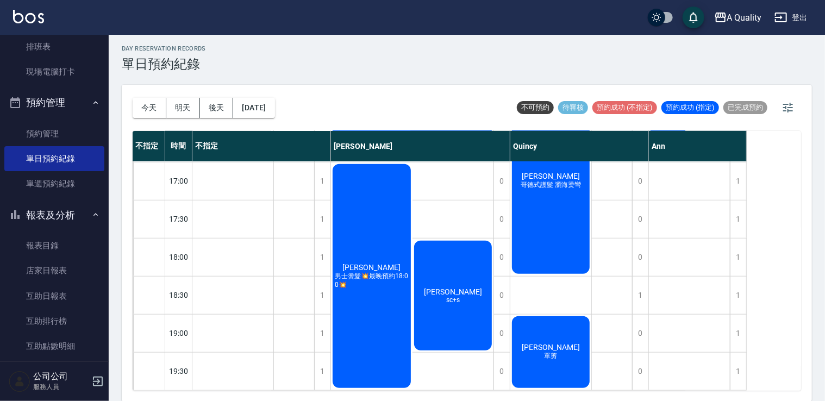
click at [152, 112] on button "今天" at bounding box center [150, 108] width 34 height 20
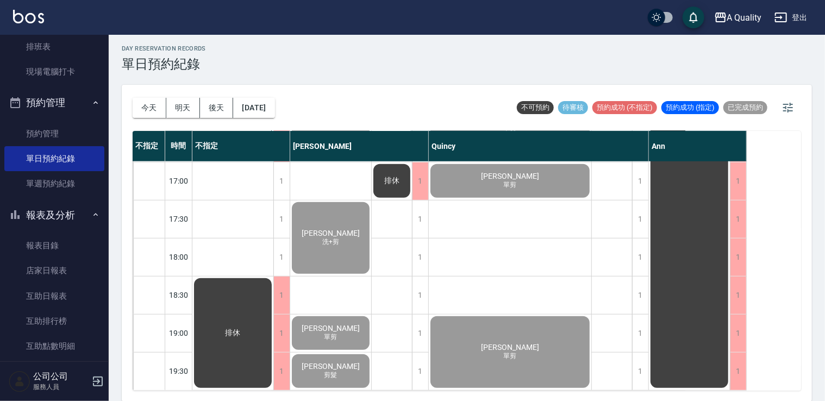
click at [330, 362] on span "[PERSON_NAME]" at bounding box center [330, 366] width 62 height 9
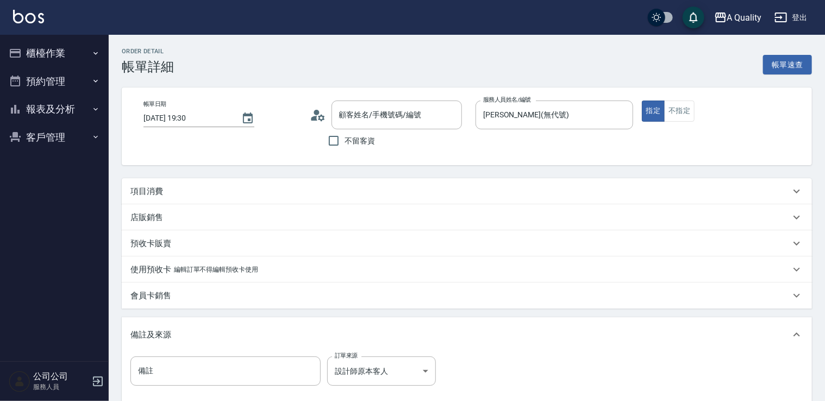
type input "[PERSON_NAME]/0978029246/null"
click at [153, 197] on div "項目消費" at bounding box center [467, 191] width 690 height 26
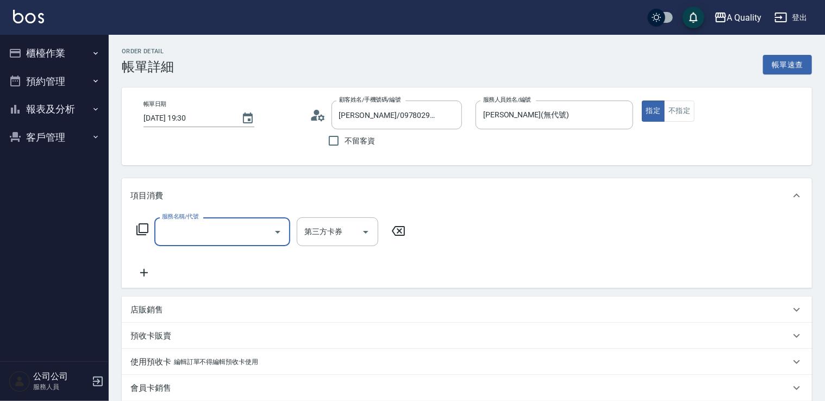
click at [276, 231] on icon "Open" at bounding box center [277, 232] width 5 height 3
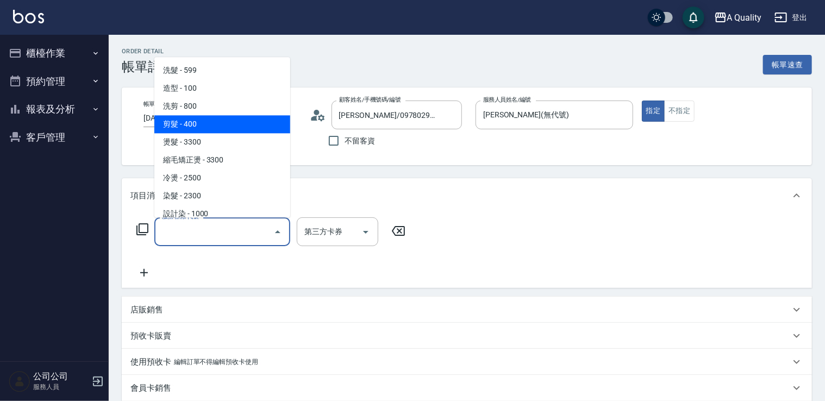
click at [229, 127] on span "剪髮 - 400" at bounding box center [222, 124] width 136 height 18
type input "剪髮(201)"
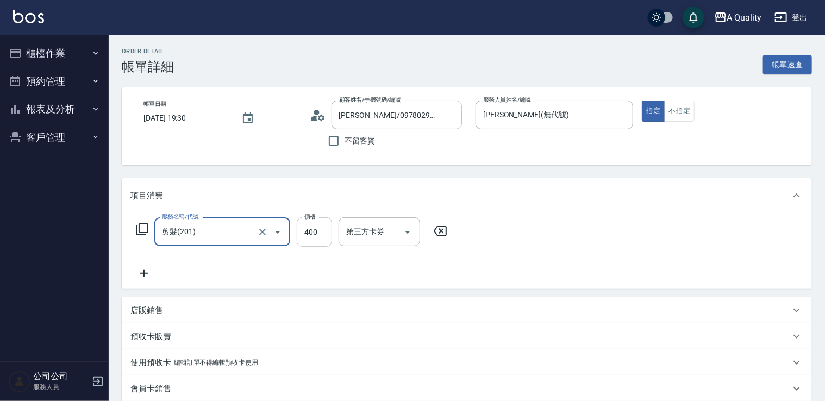
click at [329, 231] on input "400" at bounding box center [314, 231] width 35 height 29
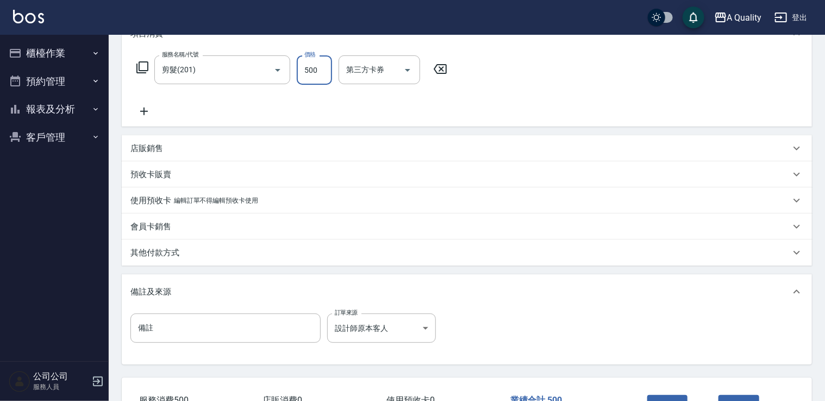
scroll to position [241, 0]
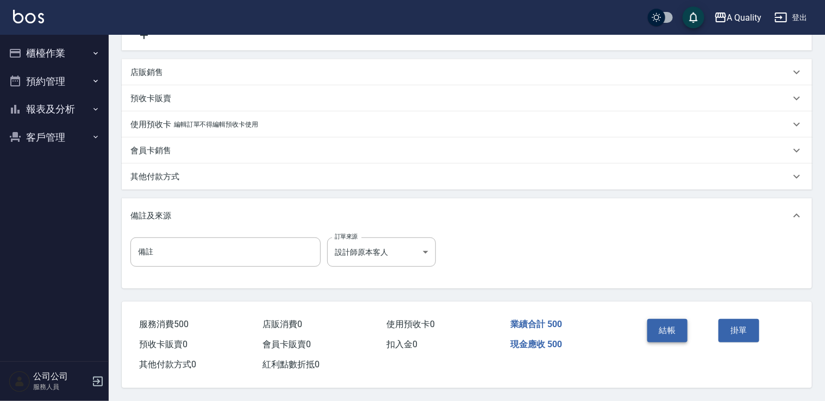
type input "500"
click at [670, 326] on button "結帳" at bounding box center [667, 330] width 41 height 23
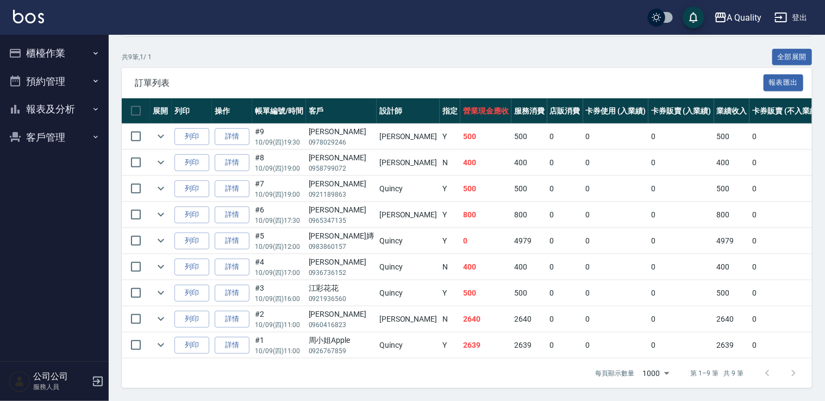
scroll to position [243, 0]
click at [213, 311] on td "詳情" at bounding box center [232, 319] width 40 height 26
click at [222, 311] on link "詳情" at bounding box center [232, 319] width 35 height 17
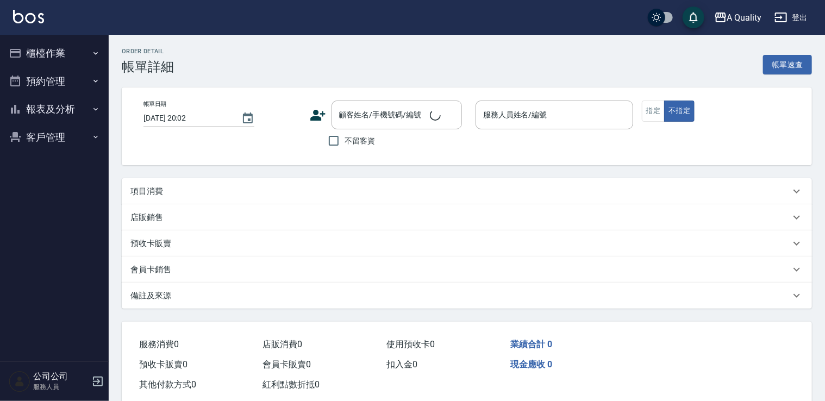
type input "[DATE] 11:00"
type input "[PERSON_NAME](無代號)"
type input "PK 4.30前一定要離開店"
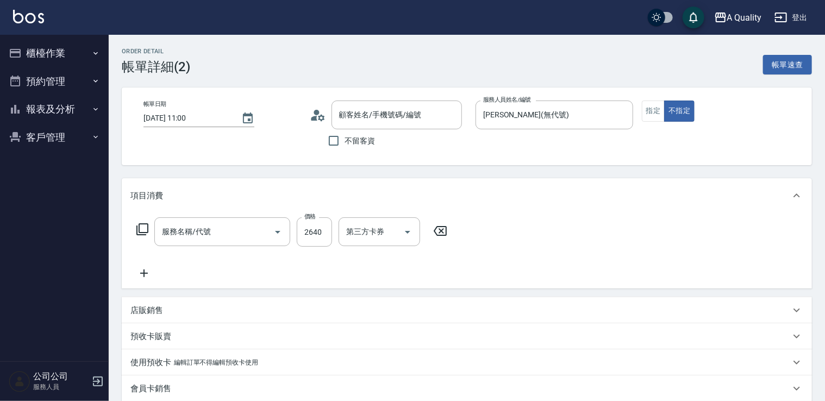
type input "[PERSON_NAME]/0960416823/null"
type input "燙髮(301)"
type input "[DATE] 19:30"
type input "[PERSON_NAME](無代號)"
type input "設計師原本客人"
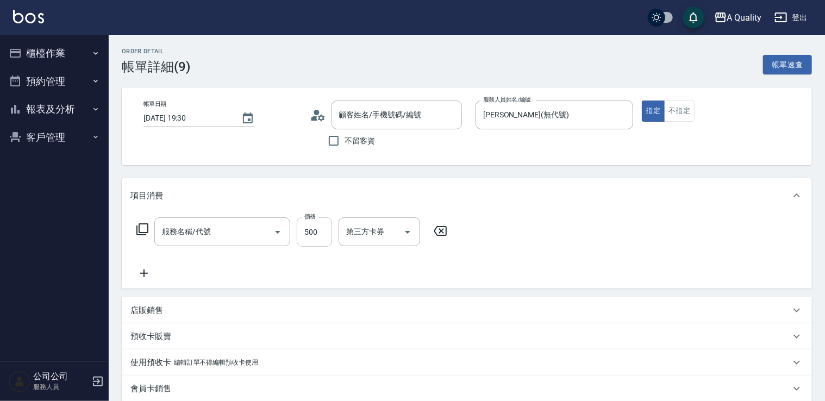
type input "[PERSON_NAME]/0978029246/null"
type input "剪髮(201)"
click at [322, 229] on input "500" at bounding box center [314, 231] width 35 height 29
type input "400"
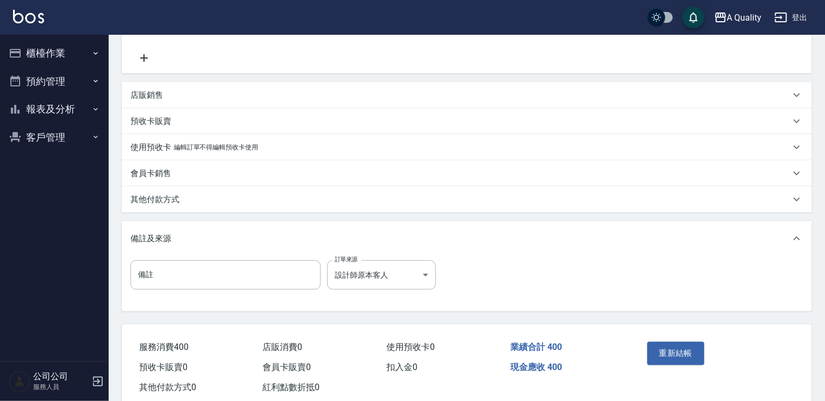
scroll to position [217, 0]
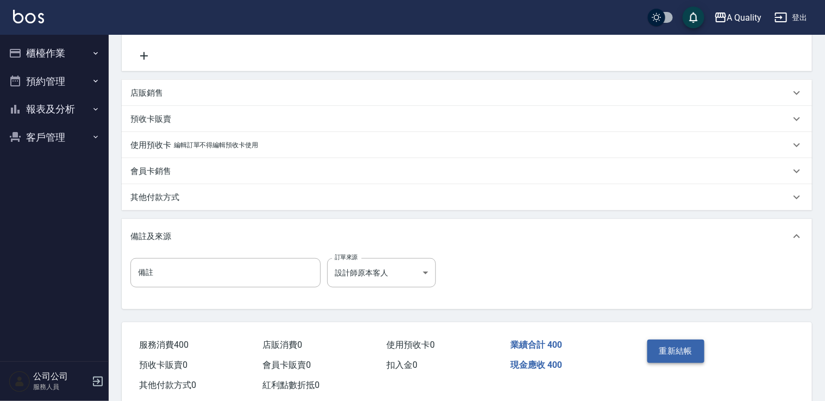
click at [668, 353] on button "重新結帳" at bounding box center [676, 350] width 58 height 23
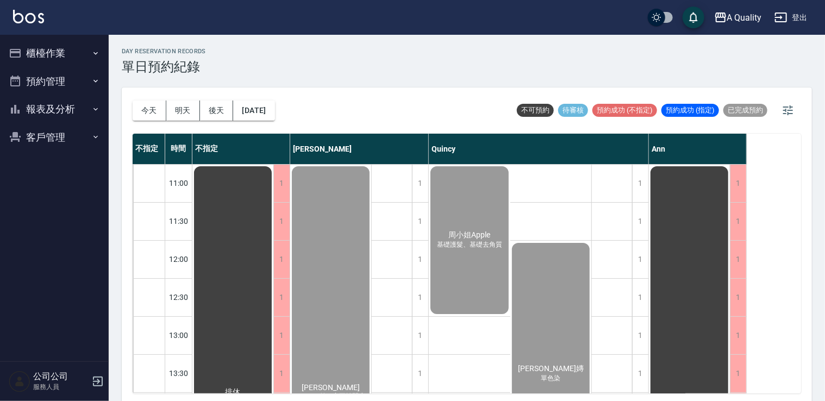
click at [54, 53] on button "櫃檯作業" at bounding box center [54, 53] width 100 height 28
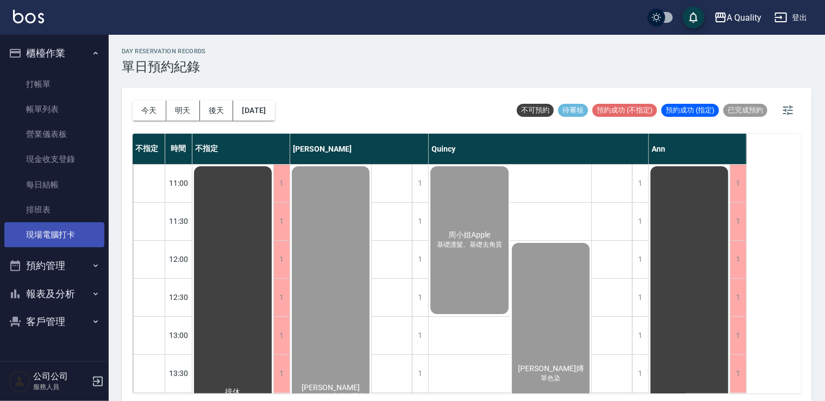
drag, startPoint x: 70, startPoint y: 229, endPoint x: 89, endPoint y: 229, distance: 19.0
click at [70, 229] on link "現場電腦打卡" at bounding box center [54, 234] width 100 height 25
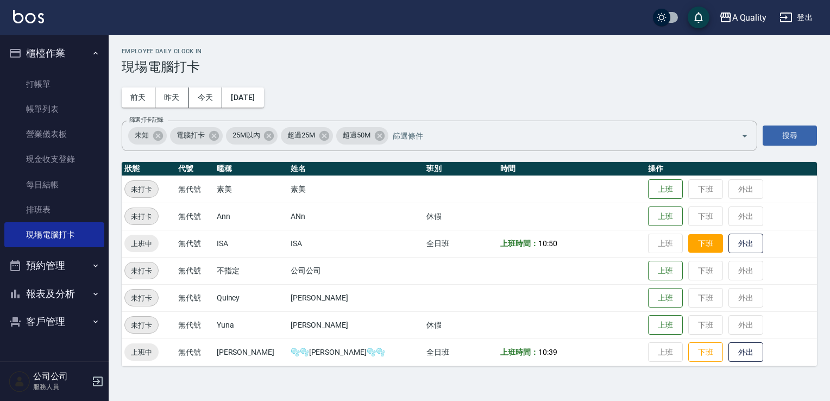
click at [688, 252] on button "下班" at bounding box center [705, 243] width 35 height 19
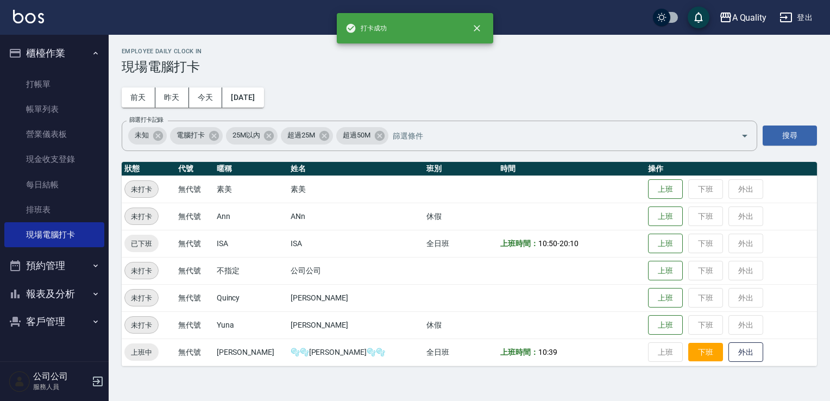
click at [689, 353] on button "下班" at bounding box center [705, 352] width 35 height 19
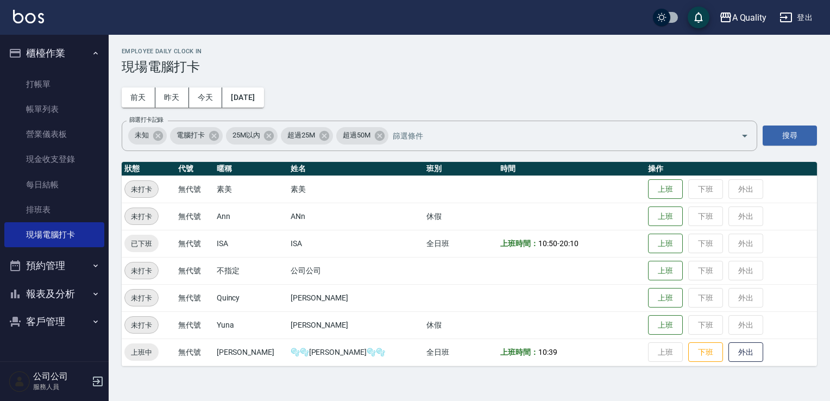
click at [680, 362] on td "上班 下班 外出" at bounding box center [731, 351] width 172 height 27
click at [688, 357] on button "下班" at bounding box center [705, 352] width 35 height 19
